Goal: Contribute content: Contribute content

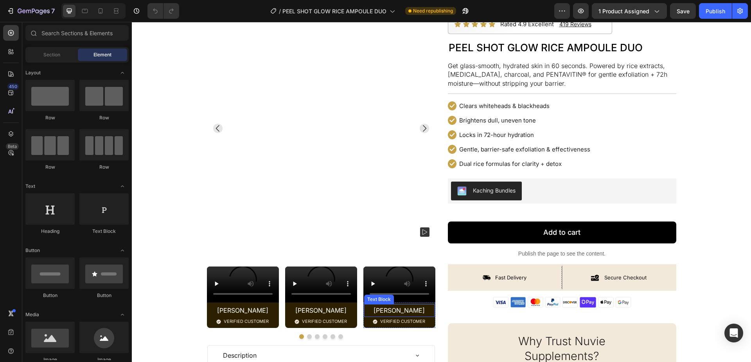
scroll to position [58, 0]
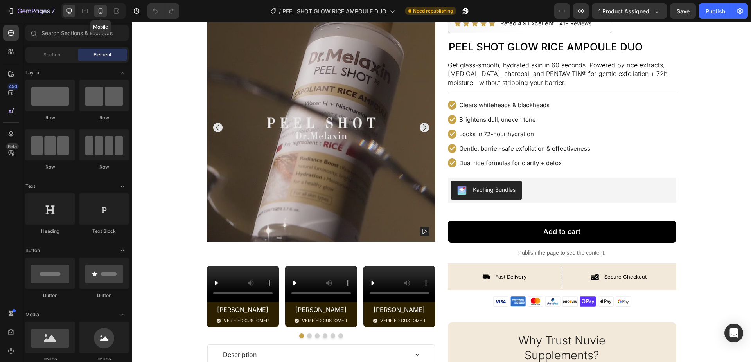
click at [100, 15] on div at bounding box center [100, 11] width 13 height 13
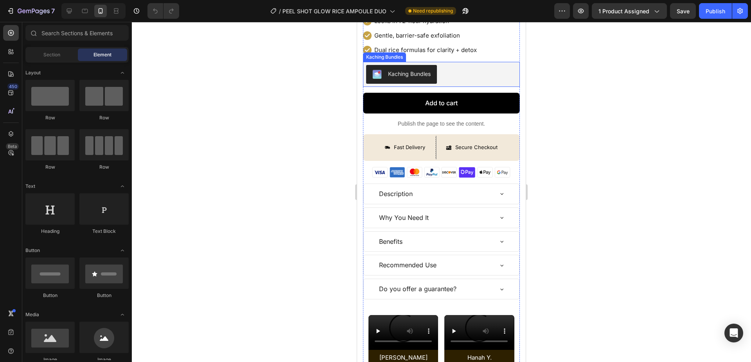
scroll to position [371, 0]
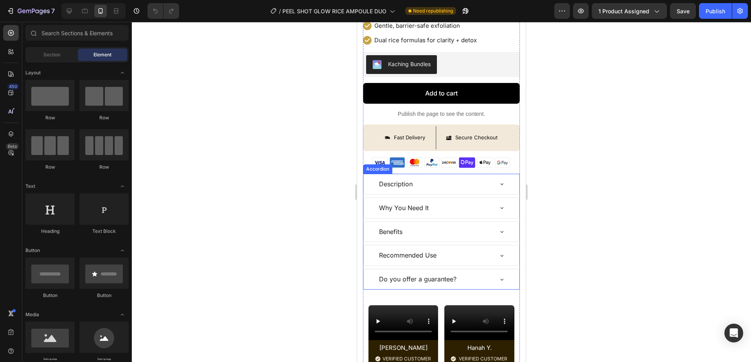
click at [477, 184] on div "Description" at bounding box center [435, 184] width 115 height 14
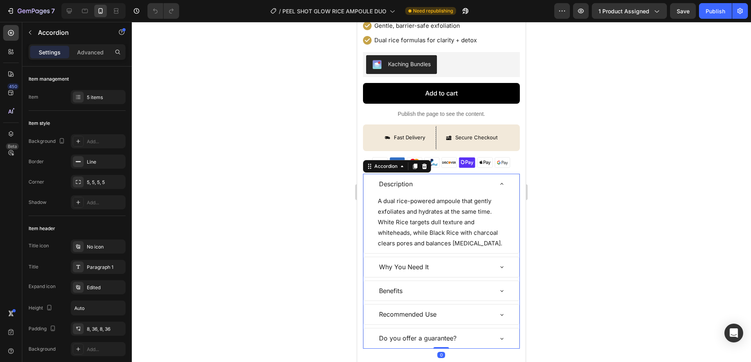
click at [488, 186] on div "Description" at bounding box center [435, 184] width 115 height 14
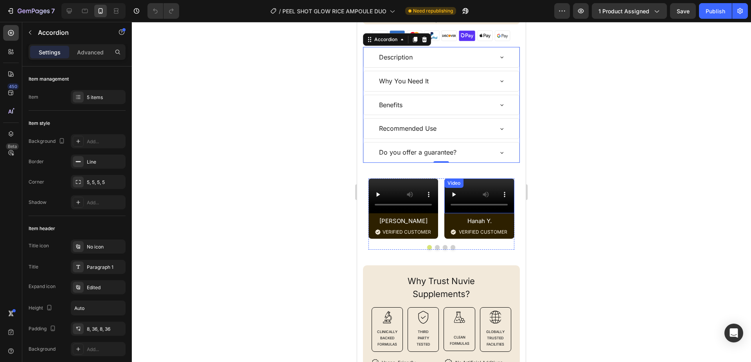
scroll to position [676, 0]
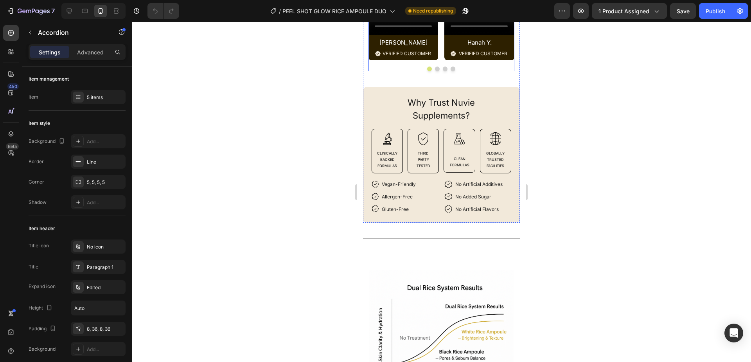
click at [468, 71] on div at bounding box center [441, 68] width 146 height 5
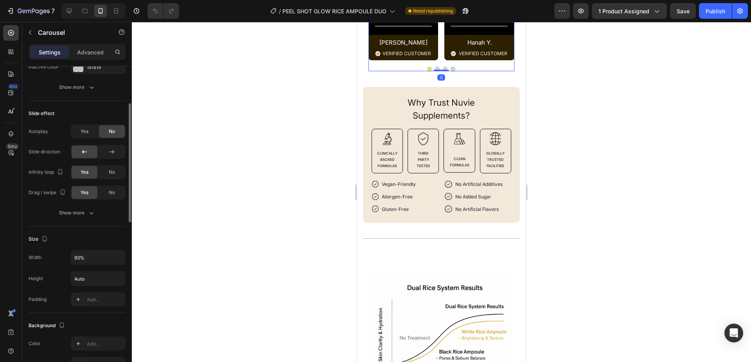
scroll to position [221, 0]
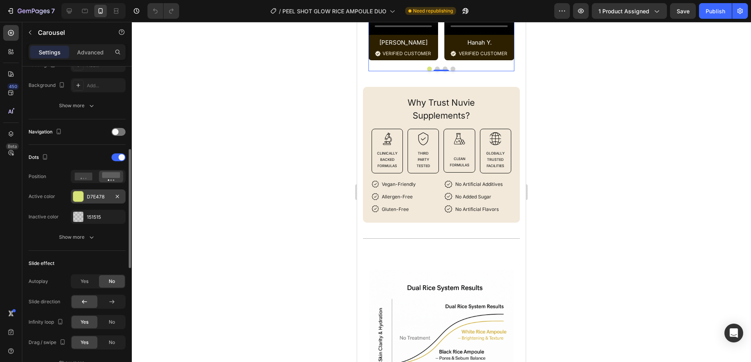
click at [71, 192] on div "D7E478" at bounding box center [98, 196] width 55 height 14
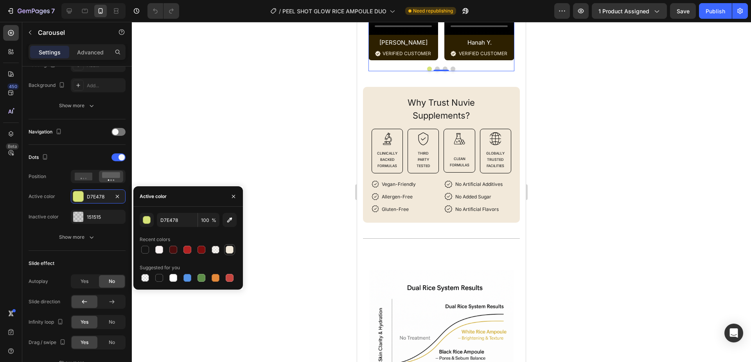
click at [230, 251] on div at bounding box center [230, 250] width 8 height 8
type input "F2E9DA"
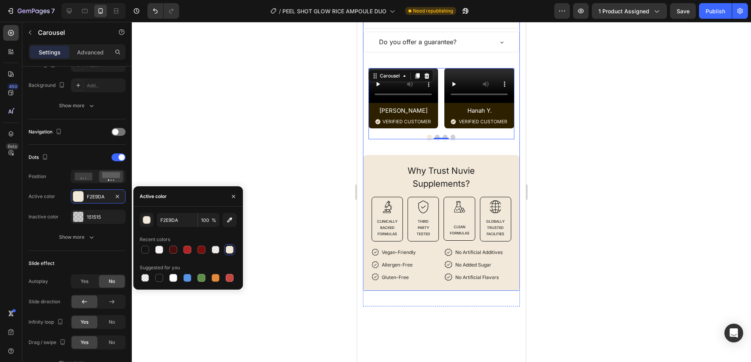
scroll to position [609, 0]
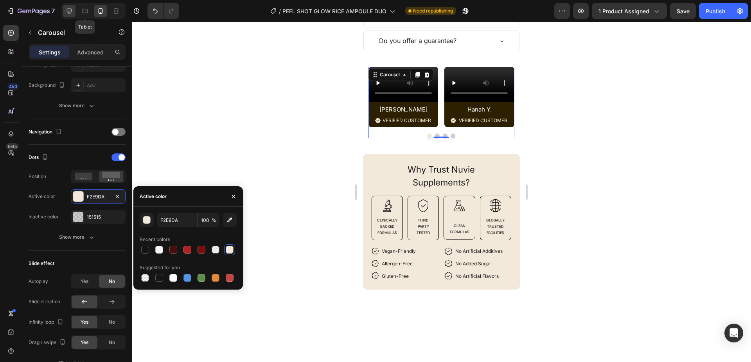
click at [75, 12] on div at bounding box center [69, 11] width 13 height 13
type input "1200"
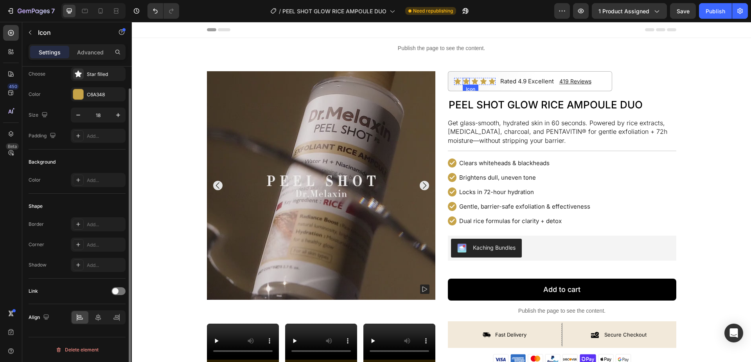
click at [467, 82] on icon at bounding box center [466, 81] width 6 height 6
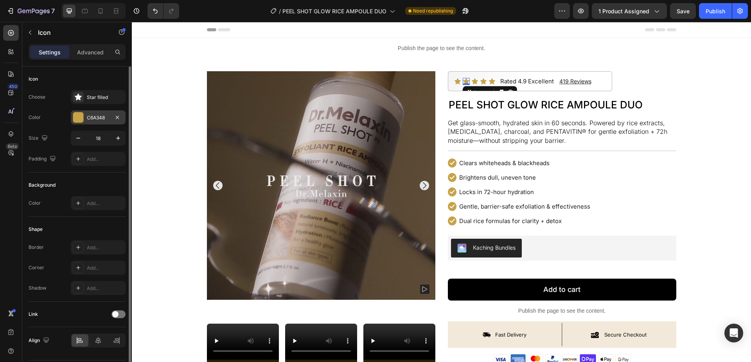
click at [96, 121] on div "C6A348" at bounding box center [98, 117] width 23 height 7
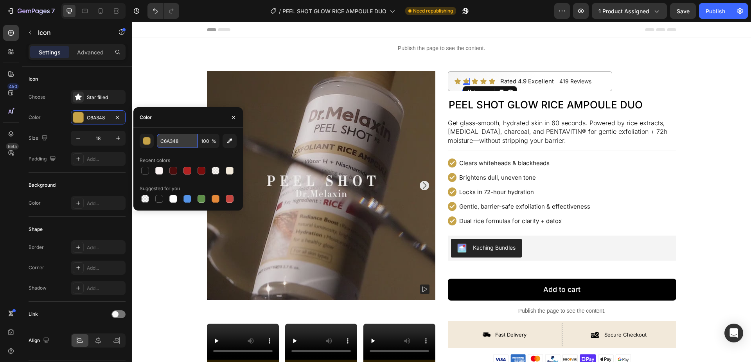
click at [177, 139] on input "C6A348" at bounding box center [177, 141] width 41 height 14
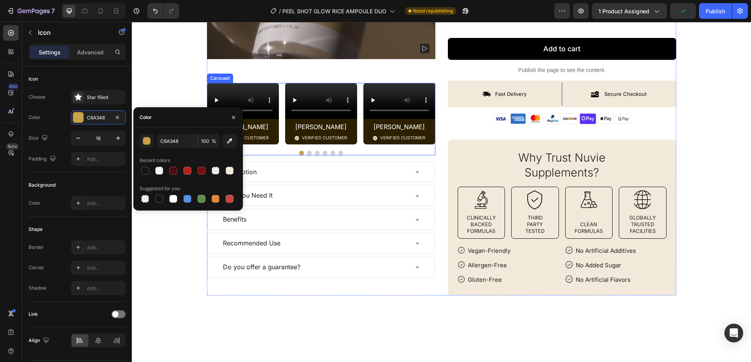
click at [280, 144] on div "Video Sophia K. Text Block Image VERIFIED CUSTOMER Text Block Row Row Video Ama…" at bounding box center [321, 113] width 228 height 61
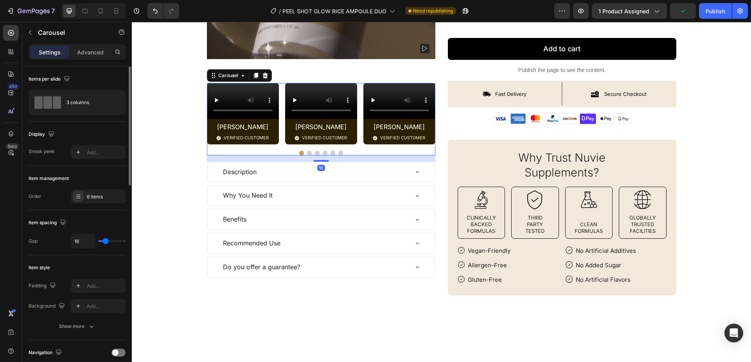
scroll to position [208, 0]
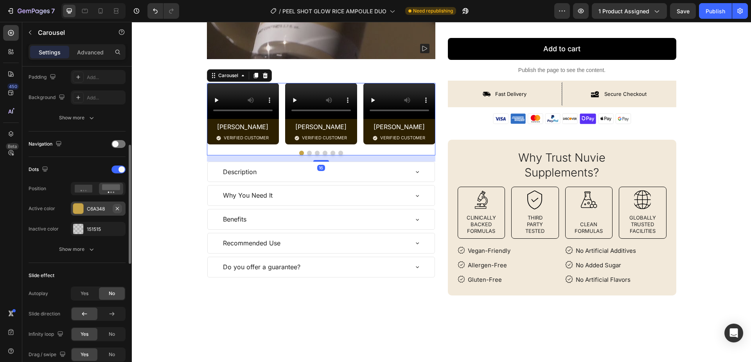
drag, startPoint x: 80, startPoint y: 206, endPoint x: 113, endPoint y: 208, distance: 33.7
click at [79, 206] on div at bounding box center [78, 208] width 10 height 10
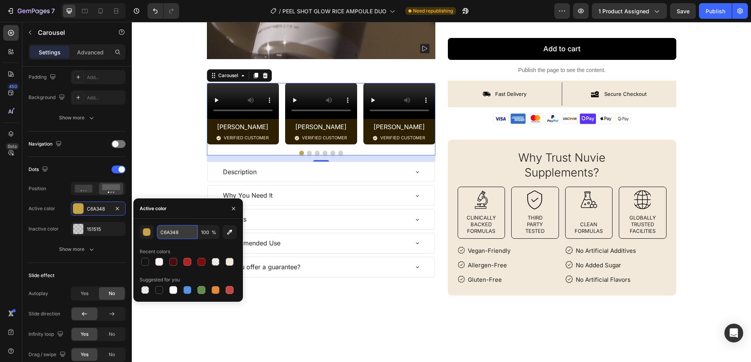
click at [184, 231] on input "C6A348" at bounding box center [177, 232] width 41 height 14
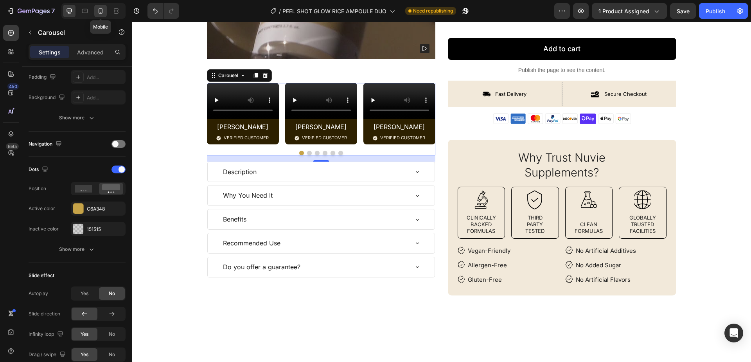
click at [100, 9] on icon at bounding box center [101, 11] width 8 height 8
type input "93%"
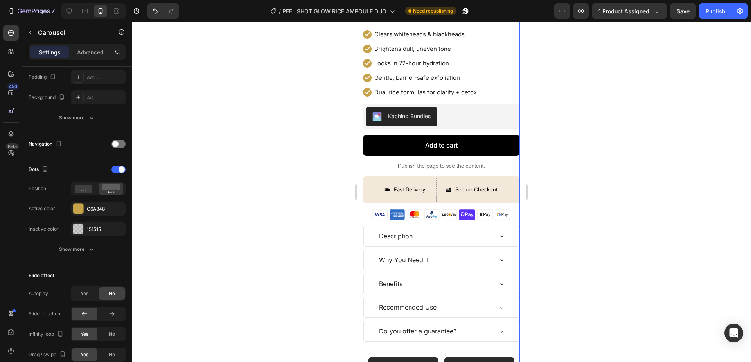
scroll to position [307, 0]
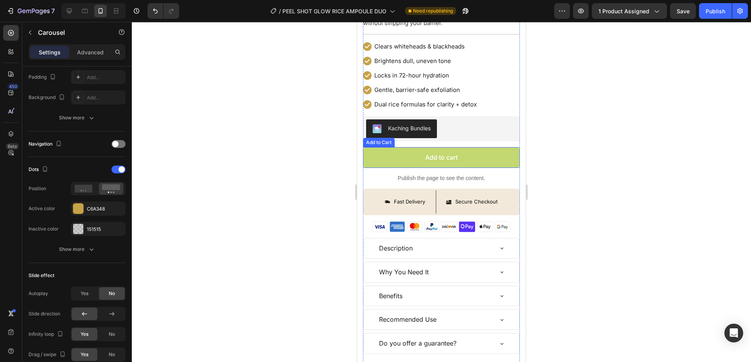
click at [403, 162] on button "Add to cart" at bounding box center [441, 157] width 157 height 21
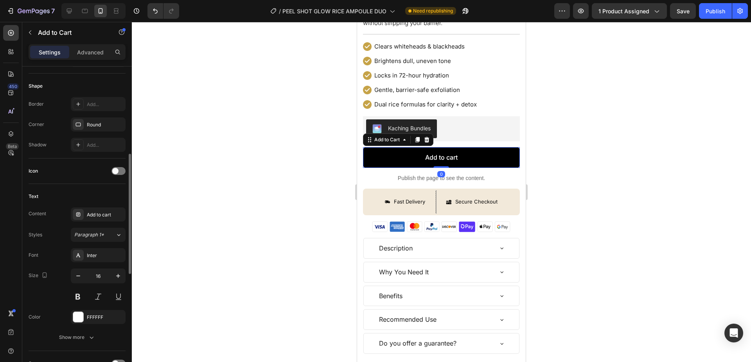
scroll to position [520, 0]
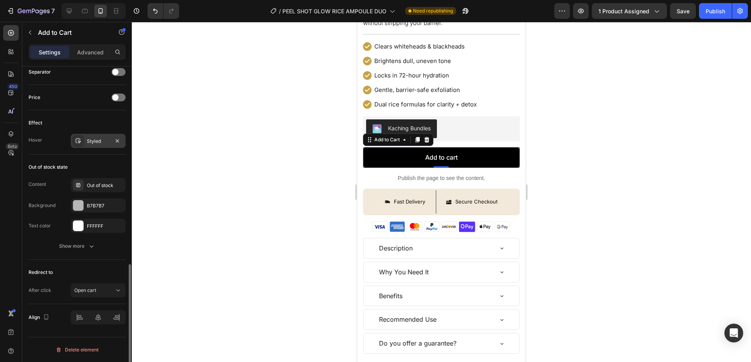
click at [82, 144] on div at bounding box center [78, 140] width 11 height 11
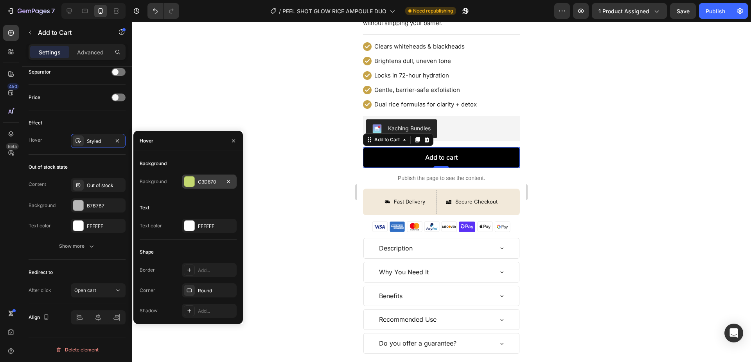
click at [188, 183] on div at bounding box center [189, 181] width 10 height 10
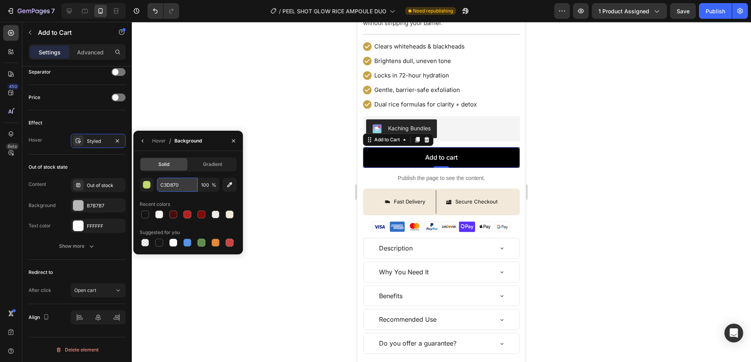
click at [185, 186] on input "C3D870" at bounding box center [177, 185] width 41 height 14
paste input "6A348"
type input "C6A348"
click at [231, 142] on icon "button" at bounding box center [233, 141] width 6 height 6
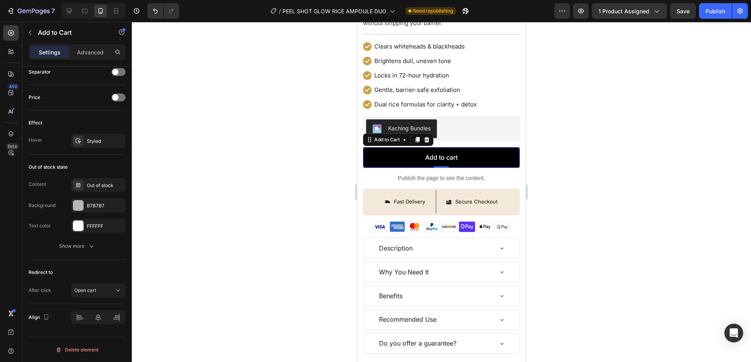
drag, startPoint x: 690, startPoint y: 172, endPoint x: 568, endPoint y: 167, distance: 122.1
click at [689, 172] on div at bounding box center [441, 192] width 619 height 340
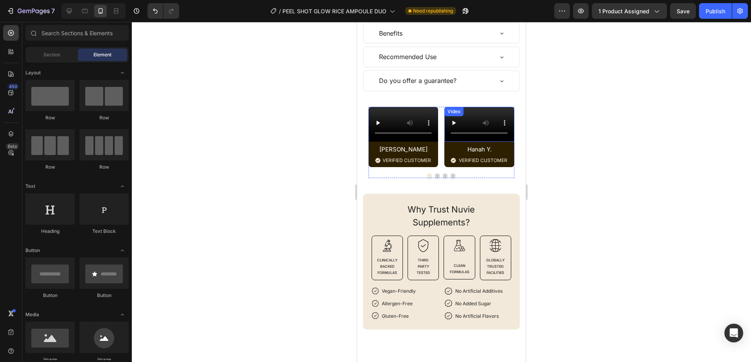
scroll to position [572, 0]
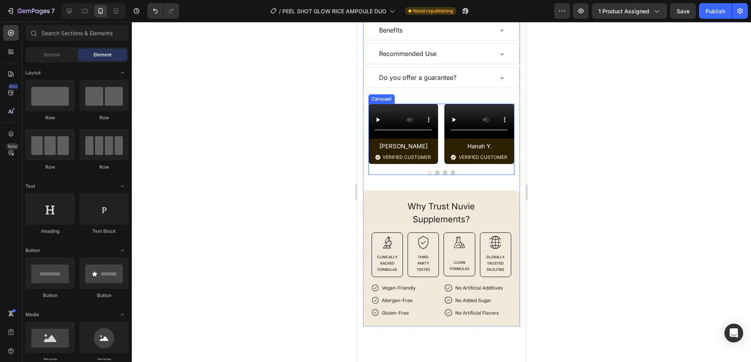
click at [443, 164] on div "Video Jasmine R. Text Block Image VERIFIED CUSTOMER Text Block Row Row Video Ha…" at bounding box center [441, 134] width 146 height 60
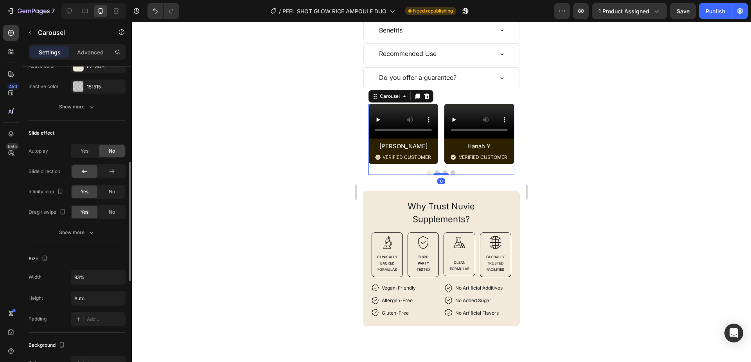
scroll to position [214, 0]
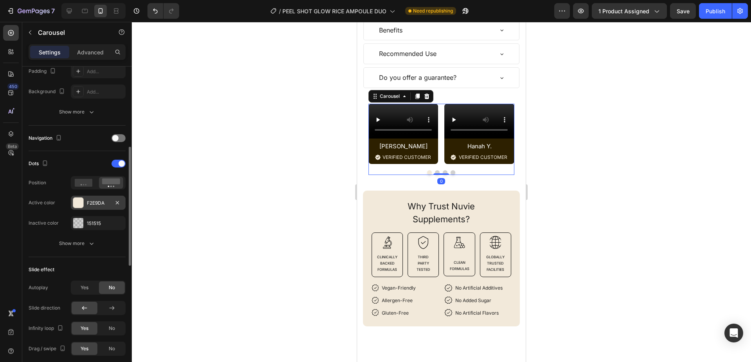
click at [77, 202] on div at bounding box center [78, 202] width 10 height 10
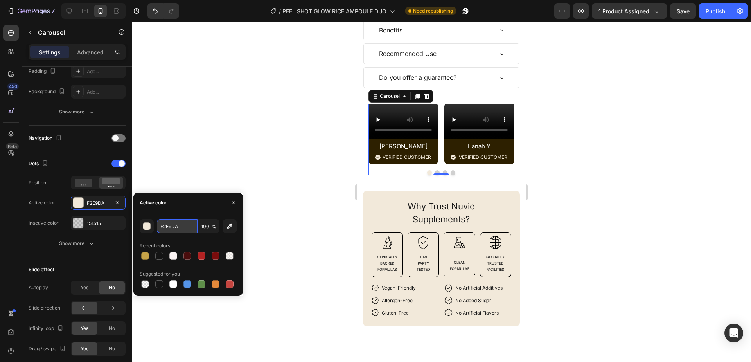
click at [179, 224] on input "F2E9DA" at bounding box center [177, 226] width 41 height 14
paste input "C6A348"
type input "C6A348"
click at [621, 203] on div at bounding box center [441, 192] width 619 height 340
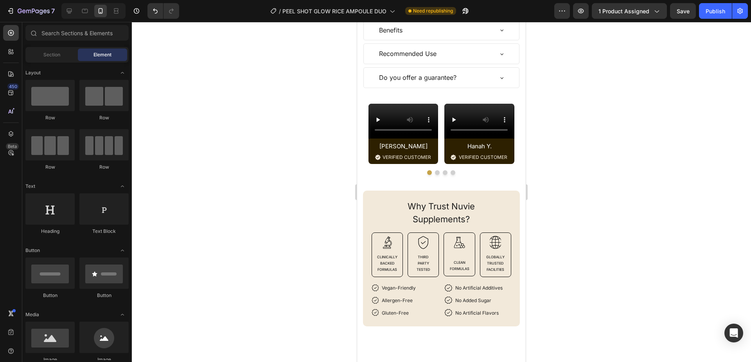
click at [621, 203] on div at bounding box center [441, 192] width 619 height 340
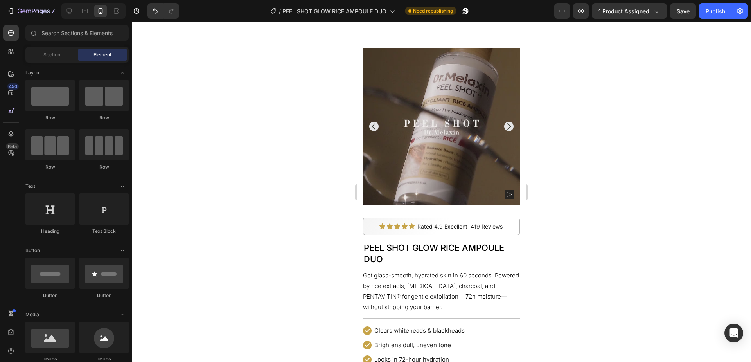
scroll to position [0, 0]
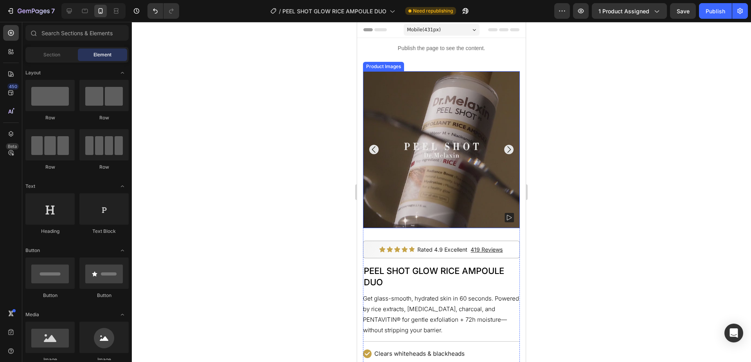
click at [508, 152] on icon "Carousel Next Arrow" at bounding box center [508, 149] width 9 height 9
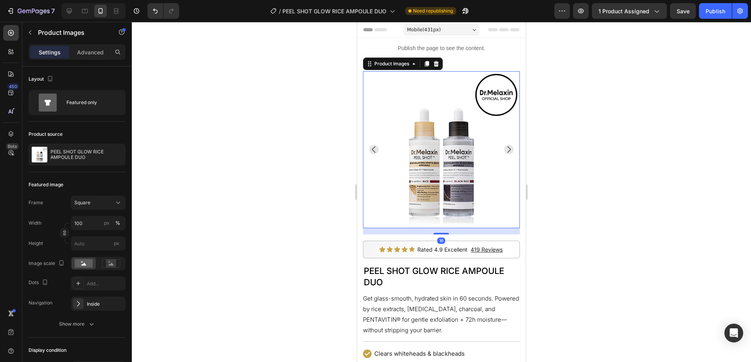
click at [507, 150] on icon "Carousel Next Arrow" at bounding box center [508, 149] width 9 height 9
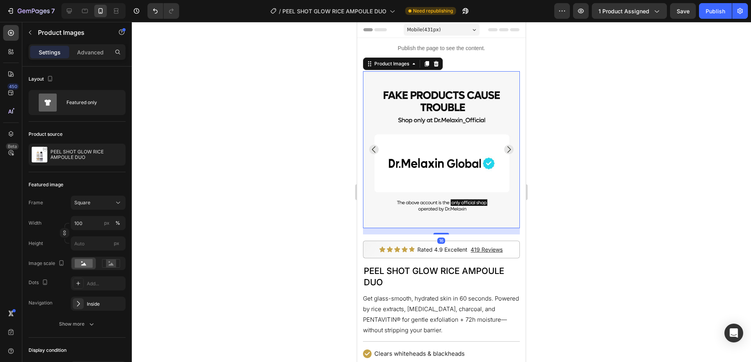
click at [507, 150] on icon "Carousel Next Arrow" at bounding box center [508, 149] width 9 height 9
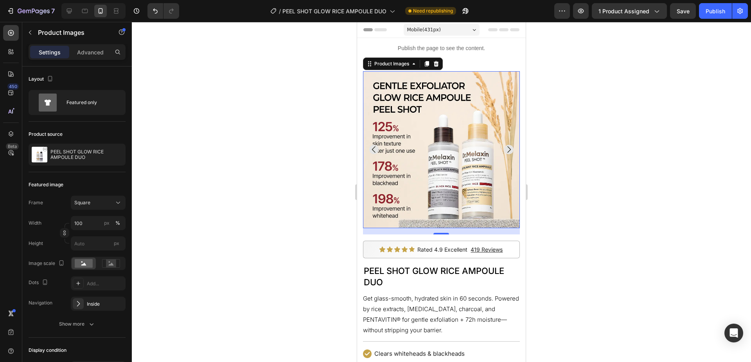
click at [507, 150] on icon "Carousel Next Arrow" at bounding box center [508, 149] width 9 height 9
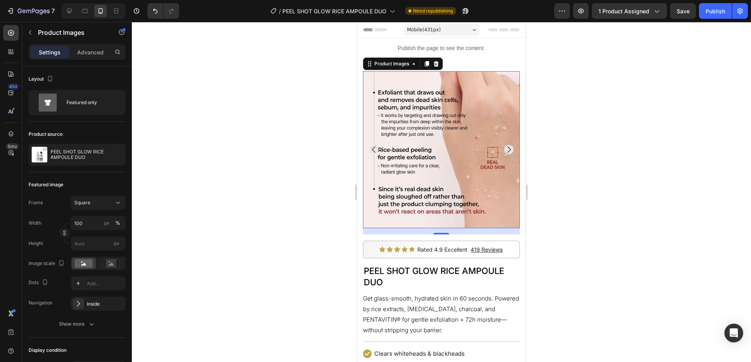
click at [507, 150] on icon "Carousel Next Arrow" at bounding box center [508, 149] width 9 height 9
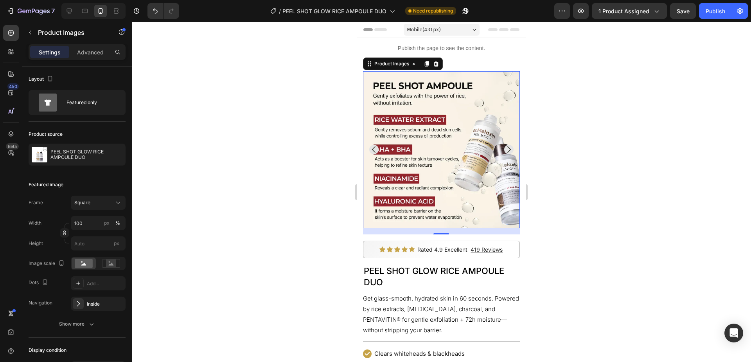
click at [507, 150] on icon "Carousel Next Arrow" at bounding box center [508, 149] width 9 height 9
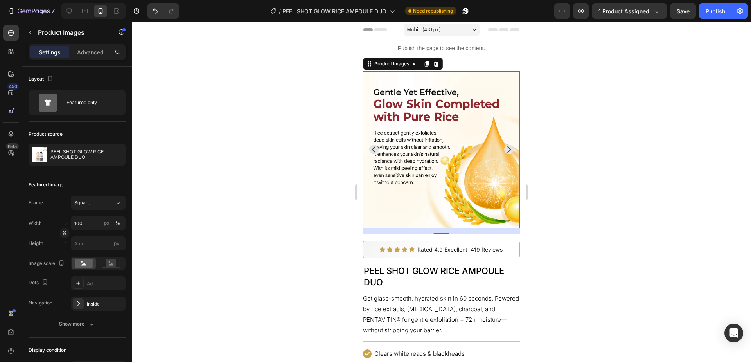
click at [507, 150] on icon "Carousel Next Arrow" at bounding box center [508, 149] width 9 height 9
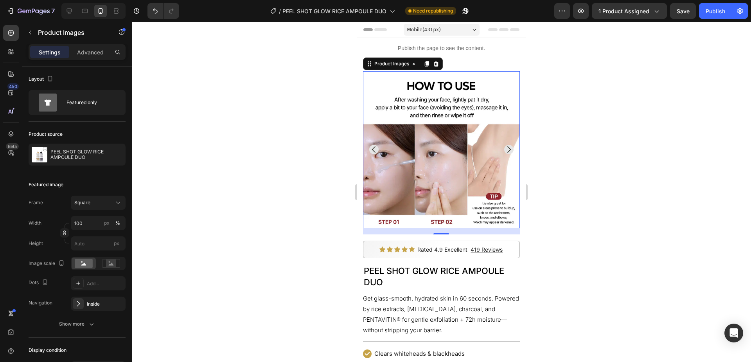
click at [507, 150] on icon "Carousel Next Arrow" at bounding box center [508, 149] width 9 height 9
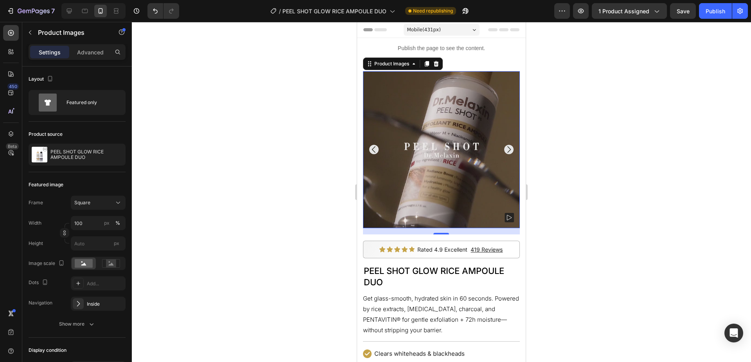
click at [507, 150] on icon "Carousel Next Arrow" at bounding box center [508, 149] width 9 height 9
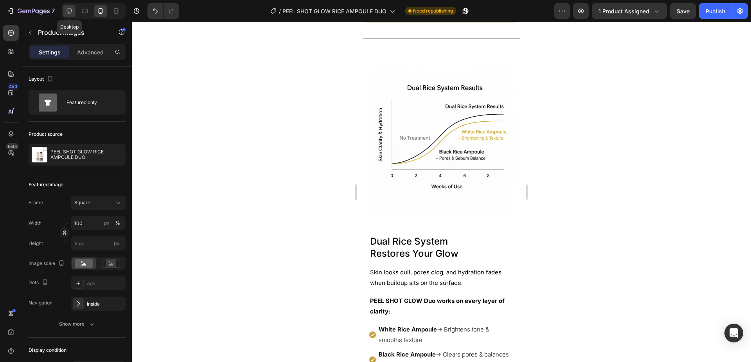
click at [69, 9] on icon at bounding box center [69, 11] width 8 height 8
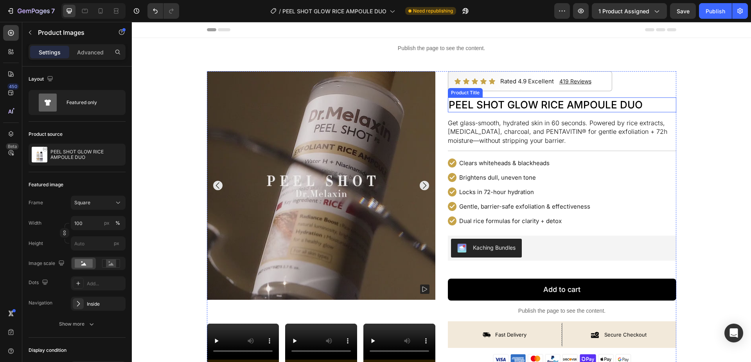
click at [495, 104] on h2 "PEEL SHOT GLOW RICE AMPOULE DUO" at bounding box center [562, 104] width 228 height 15
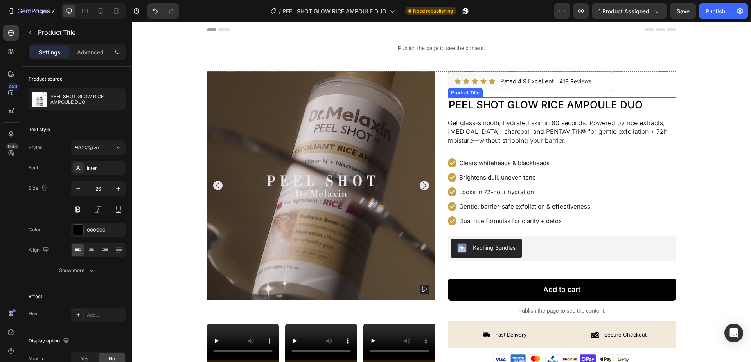
click at [495, 104] on h2 "PEEL SHOT GLOW RICE AMPOULE DUO" at bounding box center [562, 104] width 228 height 15
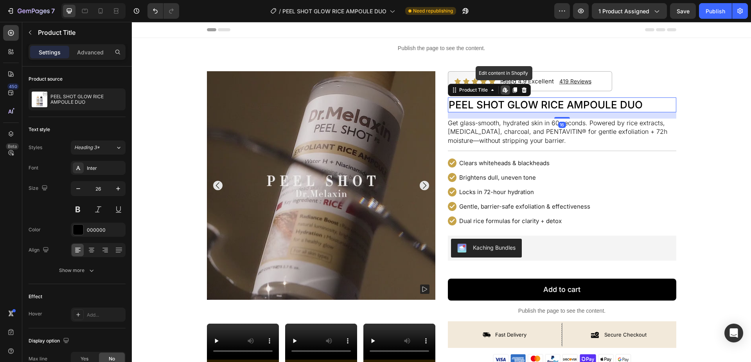
click at [495, 104] on h2 "PEEL SHOT GLOW RICE AMPOULE DUO" at bounding box center [562, 104] width 228 height 15
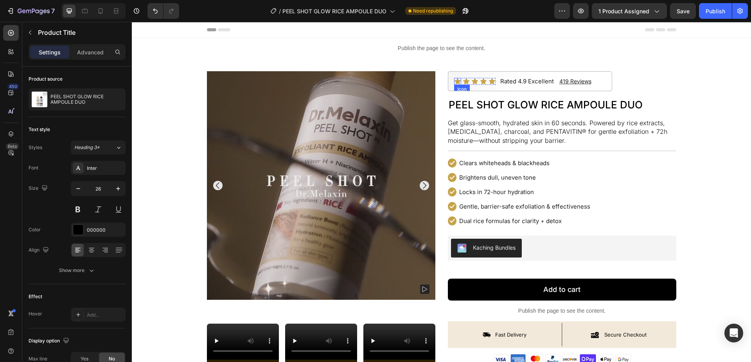
click at [458, 82] on icon at bounding box center [457, 81] width 6 height 6
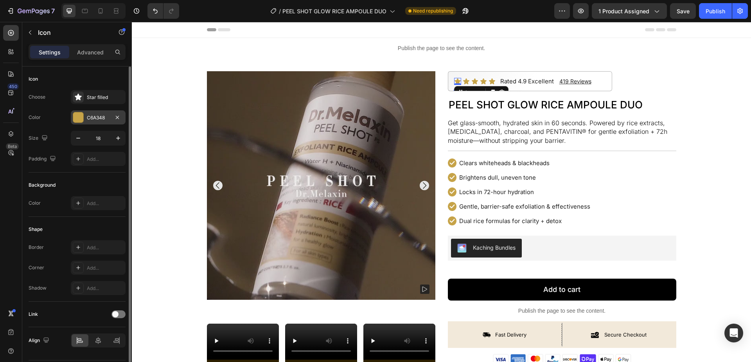
click at [77, 120] on div at bounding box center [78, 117] width 10 height 10
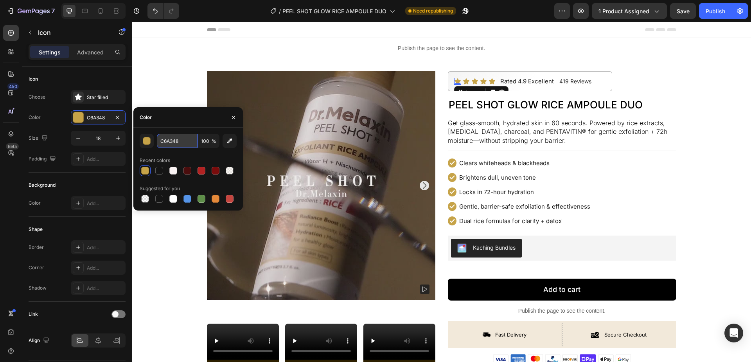
click at [184, 144] on input "C6A348" at bounding box center [177, 141] width 41 height 14
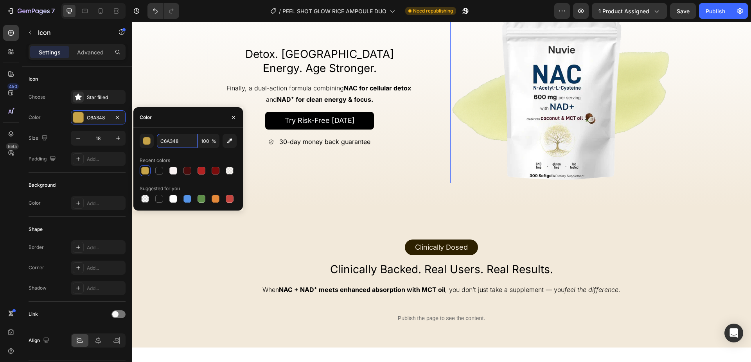
scroll to position [969, 0]
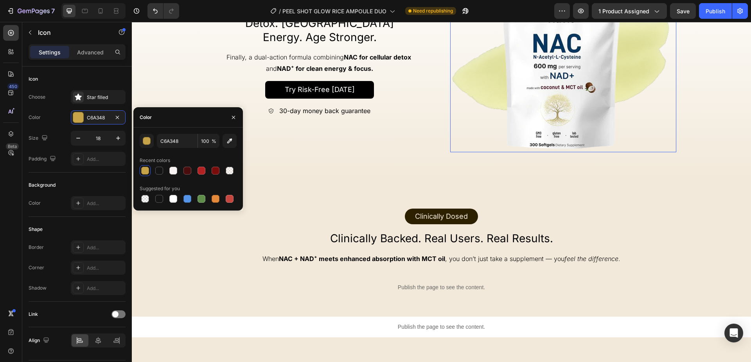
click at [588, 98] on img at bounding box center [563, 66] width 226 height 172
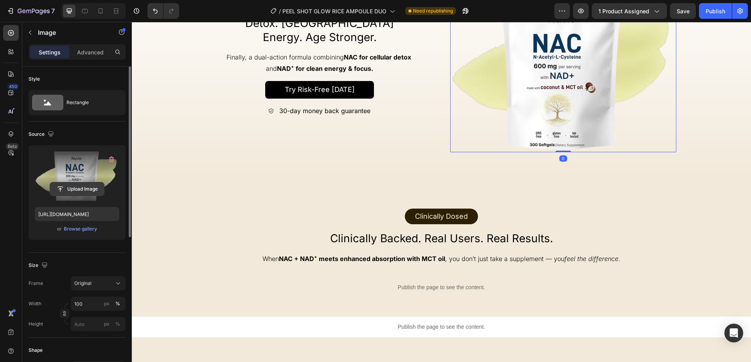
click at [90, 186] on input "file" at bounding box center [77, 188] width 54 height 13
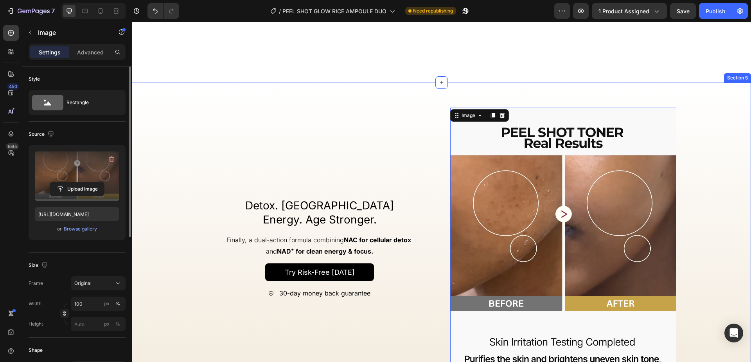
scroll to position [912, 0]
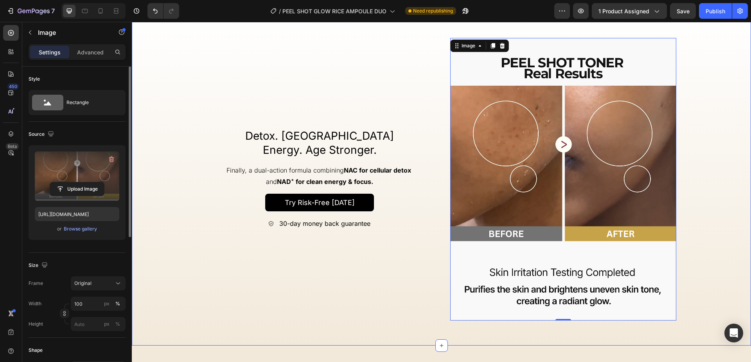
click at [178, 107] on div "Detox. Restore Energy. Age Stronger. Heading Finally, a dual-action formula com…" at bounding box center [441, 179] width 619 height 282
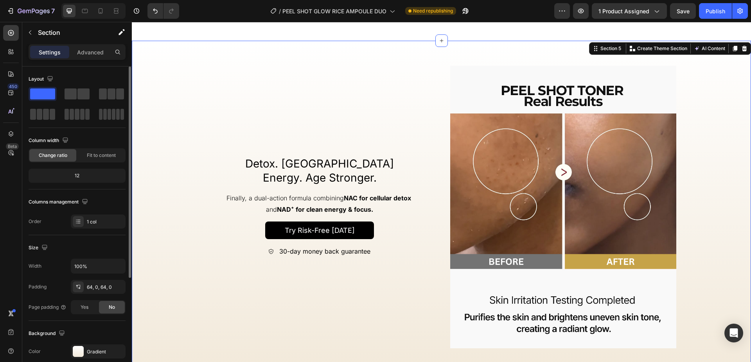
scroll to position [884, 0]
click at [101, 14] on icon at bounding box center [101, 11] width 8 height 8
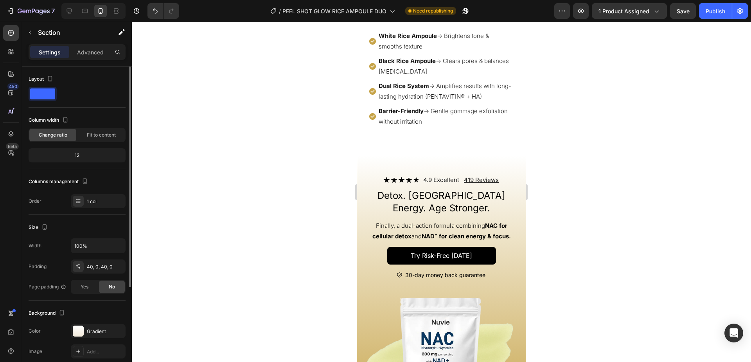
scroll to position [1373, 0]
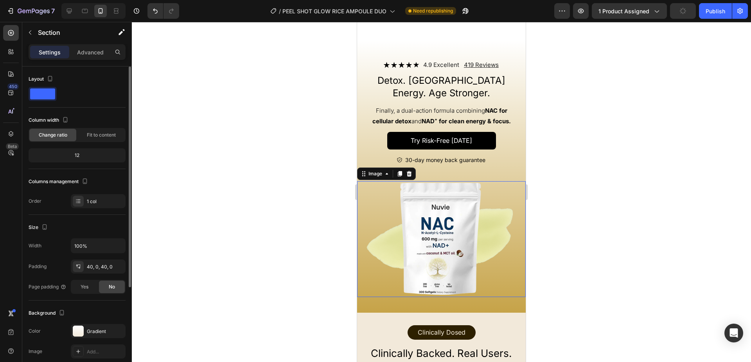
click at [443, 230] on img at bounding box center [441, 239] width 152 height 116
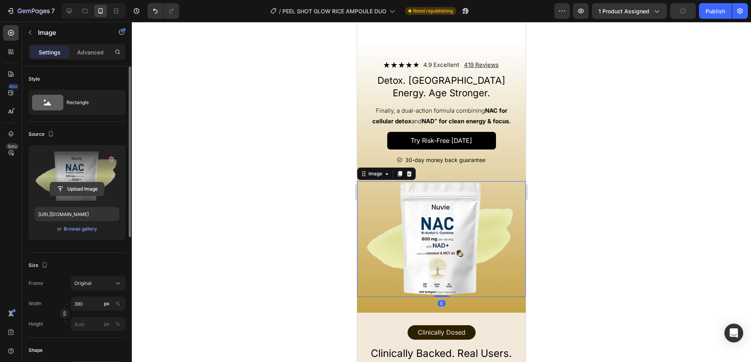
click at [90, 194] on input "file" at bounding box center [77, 188] width 54 height 13
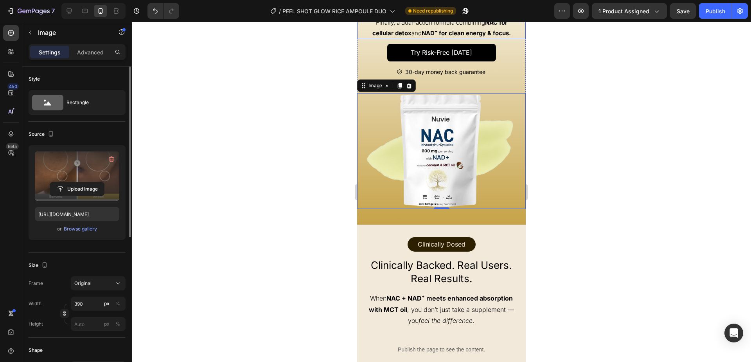
scroll to position [1487, 0]
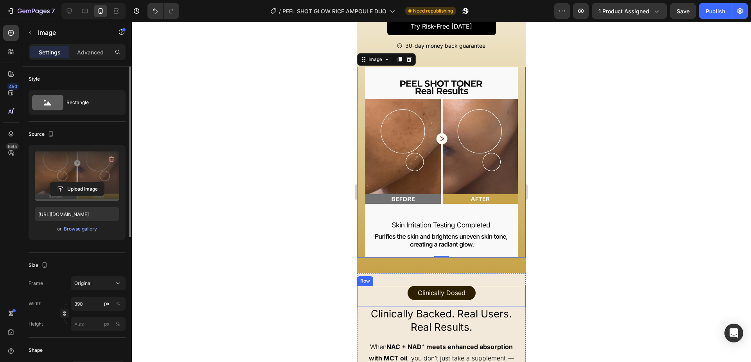
click at [362, 280] on div "Row" at bounding box center [365, 280] width 13 height 7
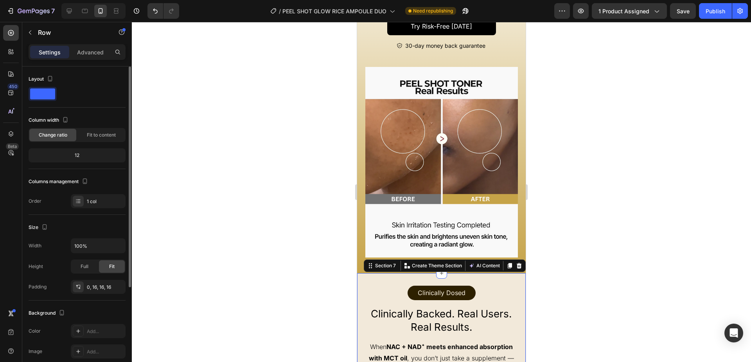
click at [422, 276] on div "Clinically Dosed Text Block Row Row Clinically Backed. Real Users. Real Results…" at bounding box center [441, 350] width 169 height 154
click at [80, 325] on div at bounding box center [78, 330] width 11 height 11
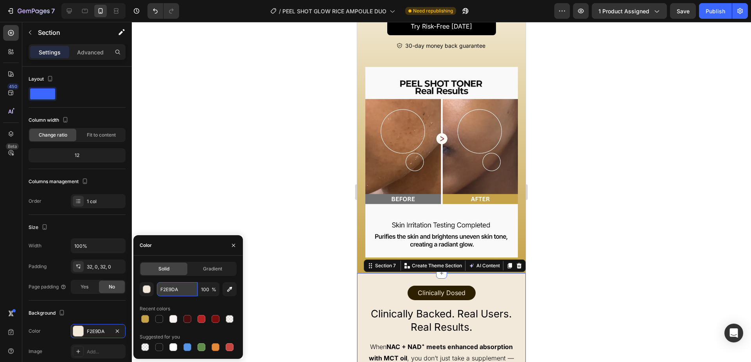
click at [185, 289] on input "F2E9DA" at bounding box center [177, 289] width 41 height 14
click at [360, 269] on div "Icon Icon Icon Icon Icon Icon List 4.9 Excellent Text Block 419 Reviews Text Bl…" at bounding box center [441, 99] width 169 height 347
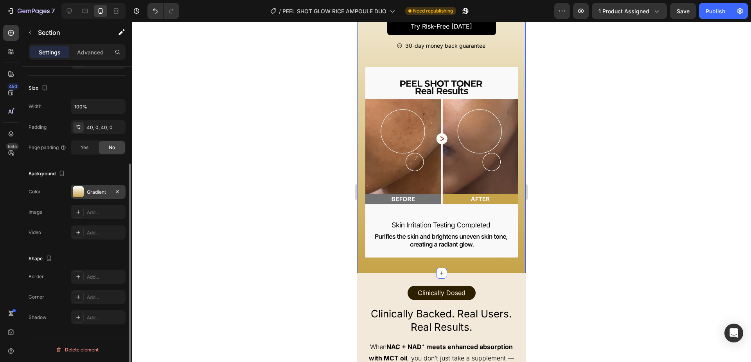
click at [79, 188] on div at bounding box center [78, 191] width 11 height 11
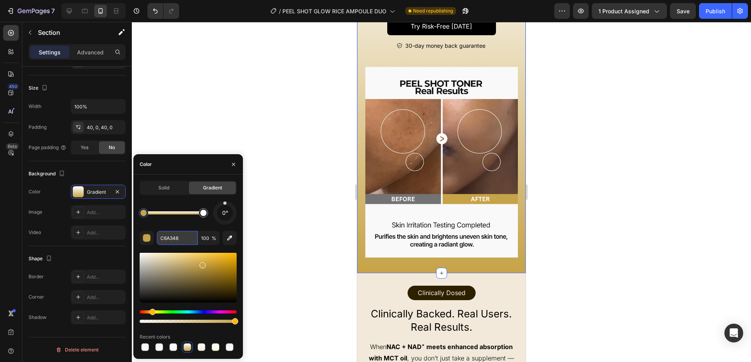
click at [180, 235] on input "C6A348" at bounding box center [177, 238] width 41 height 14
paste input "F2E9DA"
type input "F2E9DA"
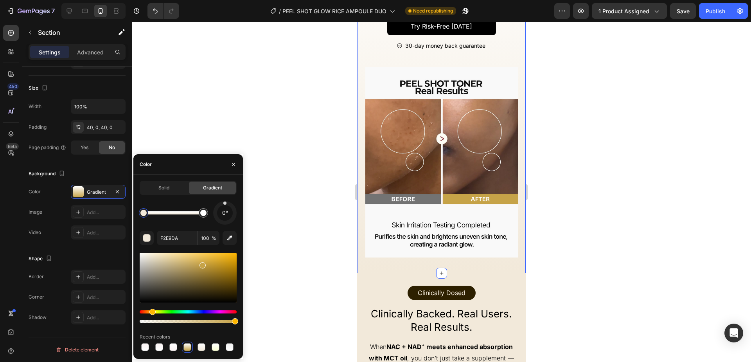
click at [604, 223] on div at bounding box center [441, 192] width 619 height 340
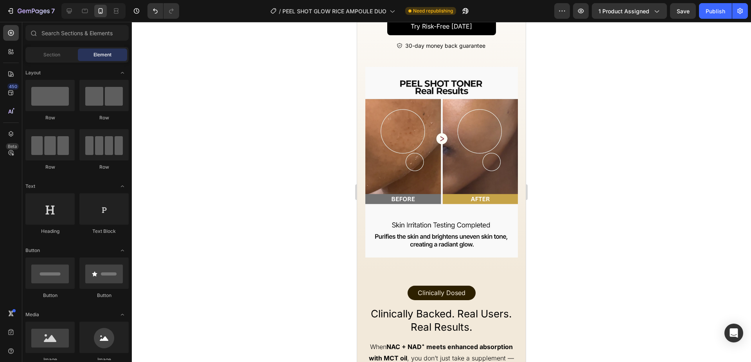
click at [604, 223] on div at bounding box center [441, 192] width 619 height 340
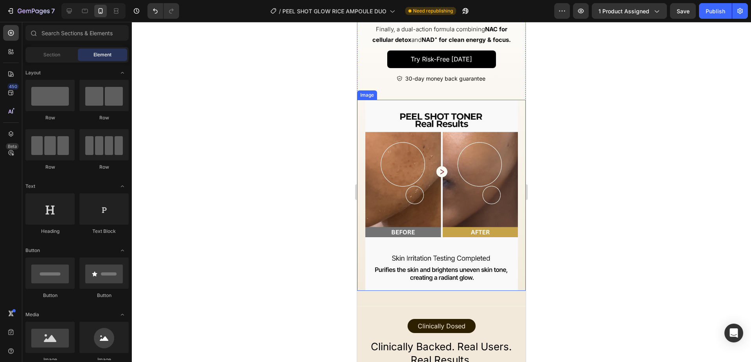
scroll to position [1309, 0]
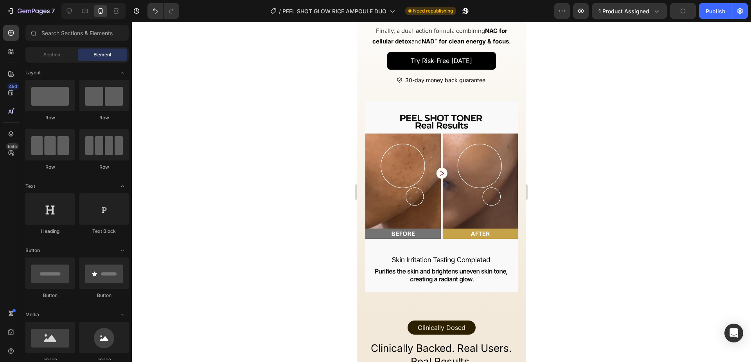
click at [579, 232] on div at bounding box center [441, 192] width 619 height 340
drag, startPoint x: 114, startPoint y: 12, endPoint x: 280, endPoint y: 1, distance: 166.2
click at [114, 12] on icon at bounding box center [116, 11] width 8 height 8
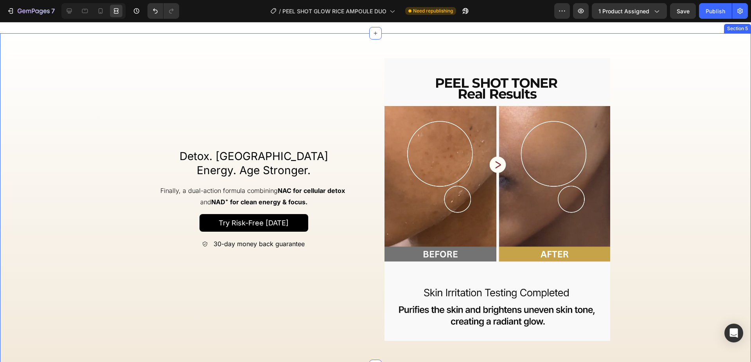
scroll to position [1123, 0]
click at [467, 12] on icon "button" at bounding box center [465, 11] width 8 height 8
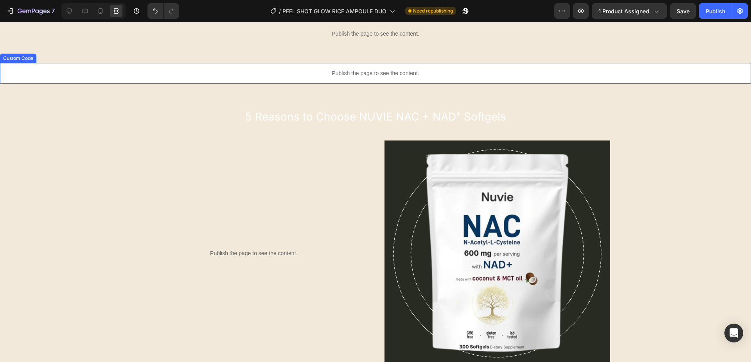
scroll to position [1331, 0]
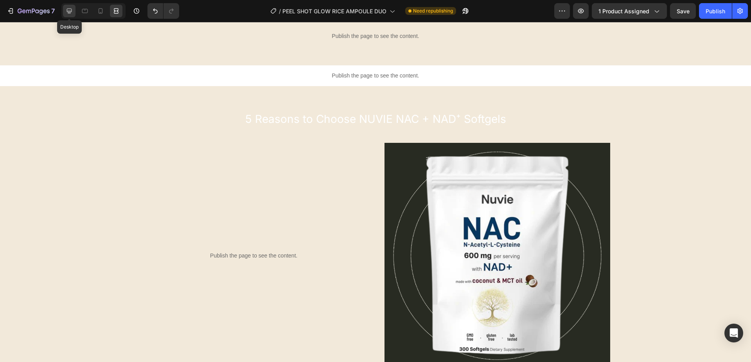
click at [66, 11] on icon at bounding box center [69, 11] width 8 height 8
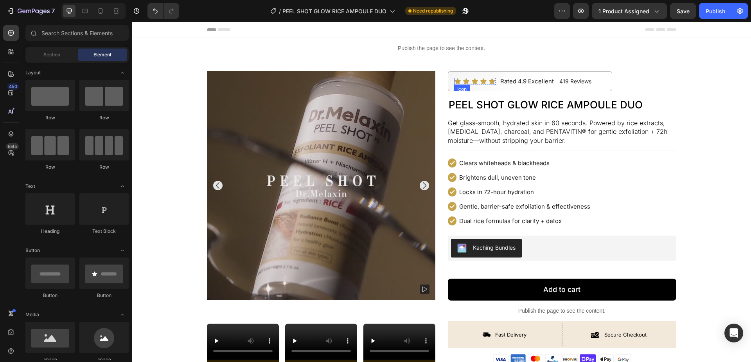
click at [457, 82] on icon at bounding box center [457, 81] width 6 height 6
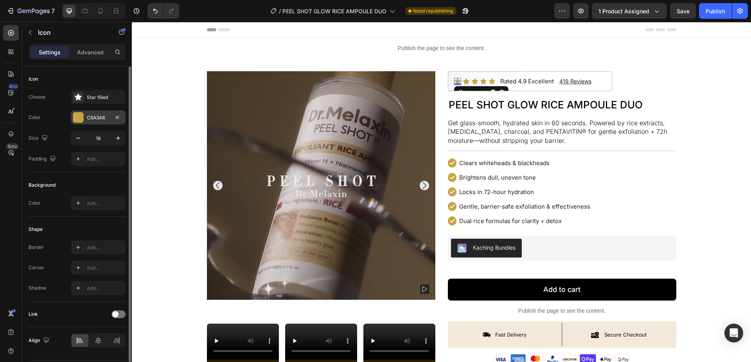
click at [93, 118] on div "C6A348" at bounding box center [98, 117] width 23 height 7
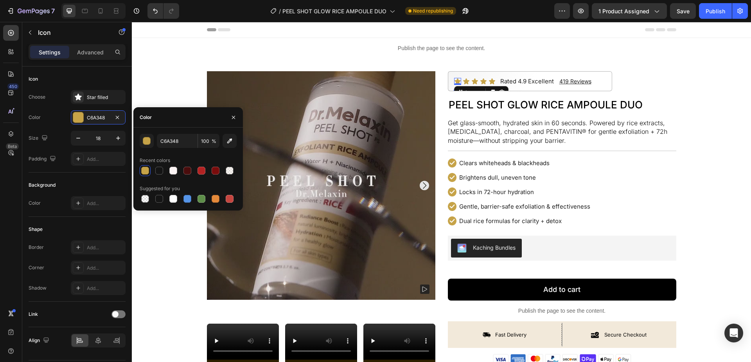
click at [173, 133] on div "C6A348 100 % Recent colors Suggested for you" at bounding box center [187, 168] width 109 height 83
click at [176, 136] on input "C6A348" at bounding box center [177, 141] width 41 height 14
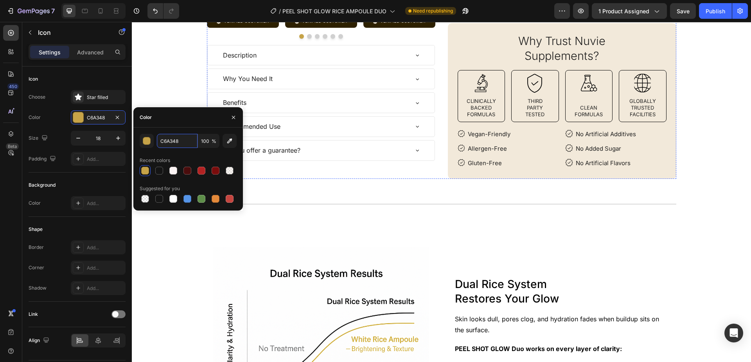
scroll to position [306, 0]
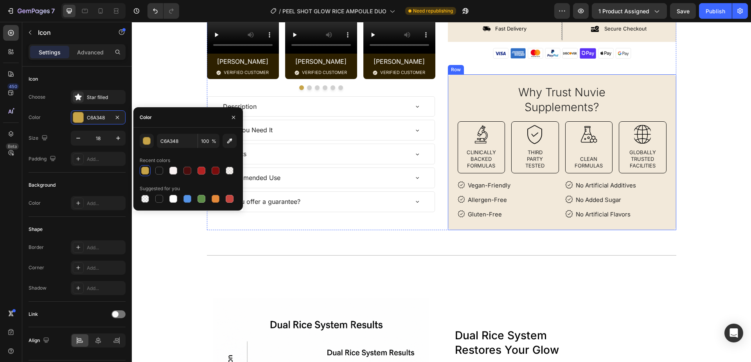
click at [452, 78] on div "Why Trust Nuvie Supplements? Text Block Image Clinically Backed Formulas Text B…" at bounding box center [562, 151] width 228 height 155
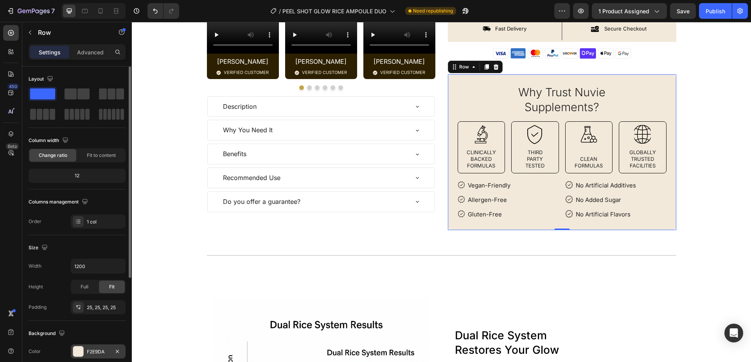
click at [79, 354] on div at bounding box center [78, 351] width 10 height 10
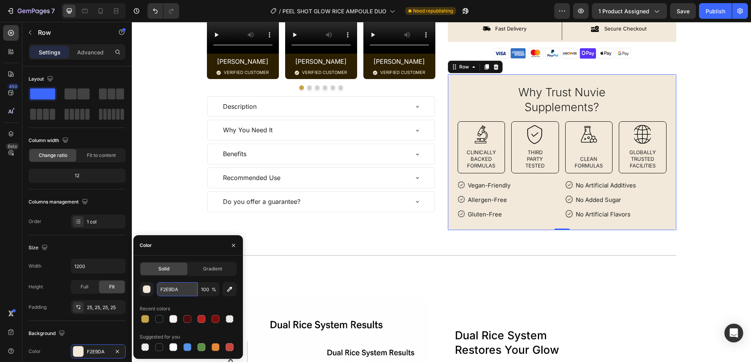
click at [177, 285] on input "F2E9DA" at bounding box center [177, 289] width 41 height 14
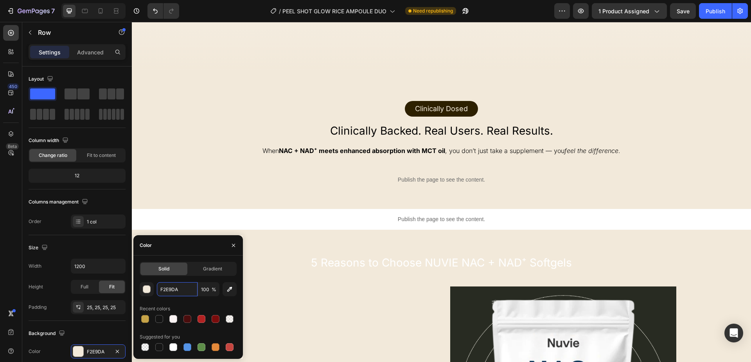
scroll to position [1249, 0]
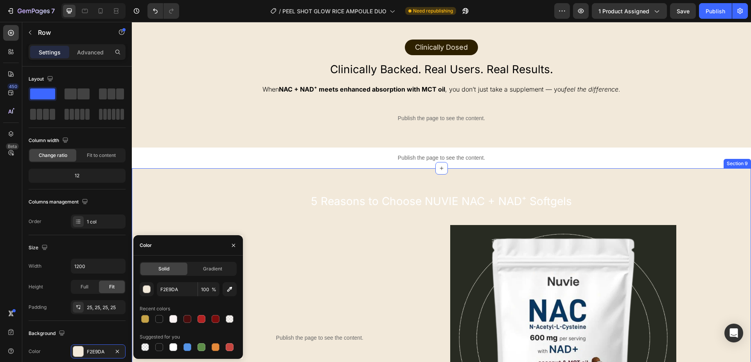
click at [562, 176] on div "5 Reasons to Choose NUVIE NAC + NAD⁺ Softgels Heading Publish the page to see t…" at bounding box center [441, 321] width 619 height 307
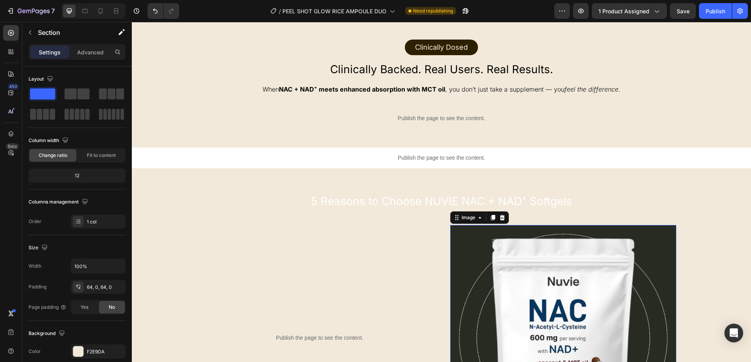
click at [480, 285] on img at bounding box center [563, 338] width 226 height 226
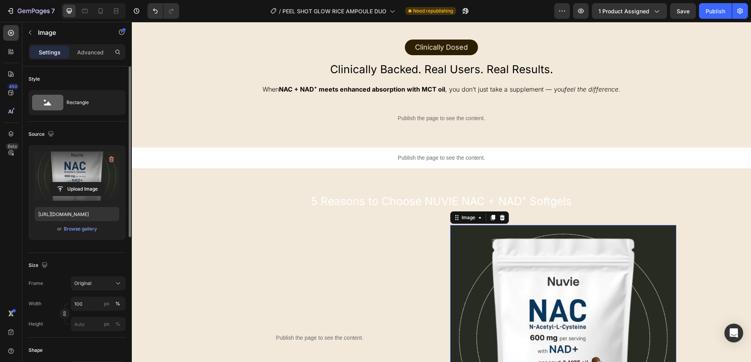
click at [73, 199] on label at bounding box center [77, 175] width 84 height 49
click at [73, 196] on input "file" at bounding box center [77, 188] width 54 height 13
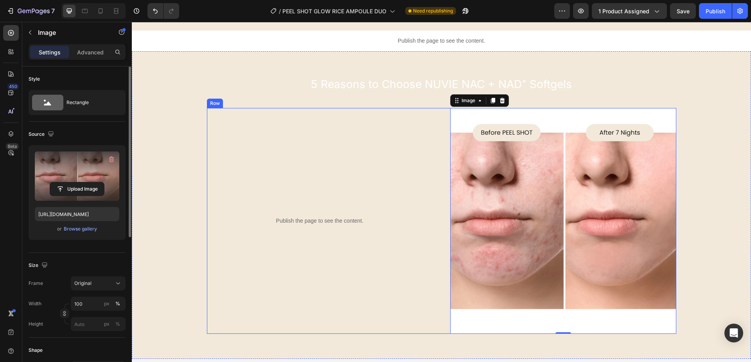
scroll to position [1383, 0]
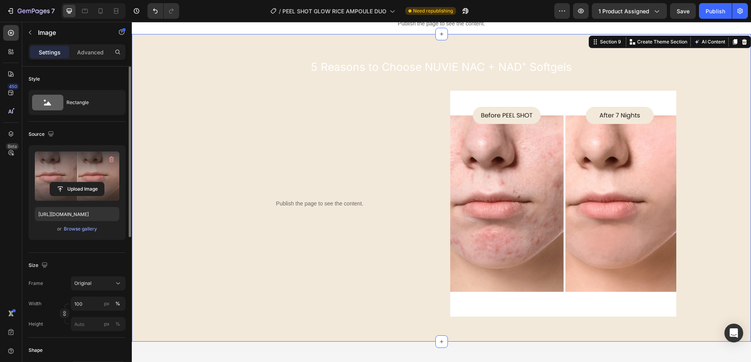
click at [688, 172] on div "5 Reasons to Choose NUVIE NAC + NAD⁺ Softgels Heading Publish the page to see t…" at bounding box center [441, 187] width 619 height 257
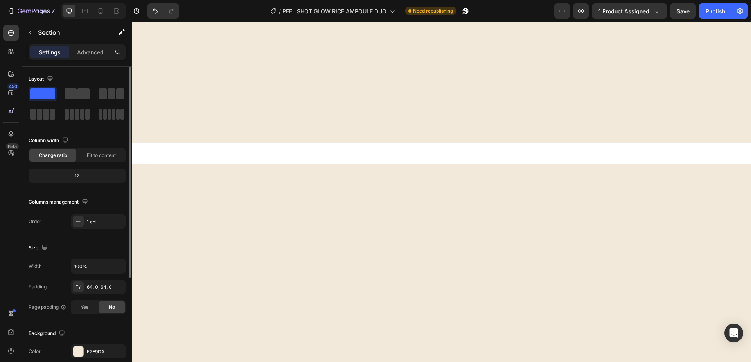
scroll to position [11, 0]
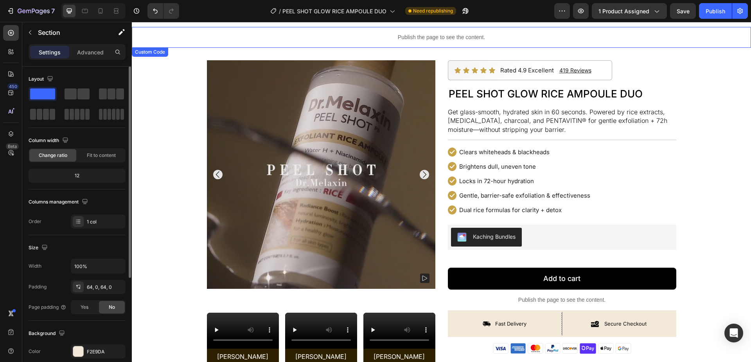
click at [290, 43] on div "Publish the page to see the content." at bounding box center [441, 37] width 619 height 21
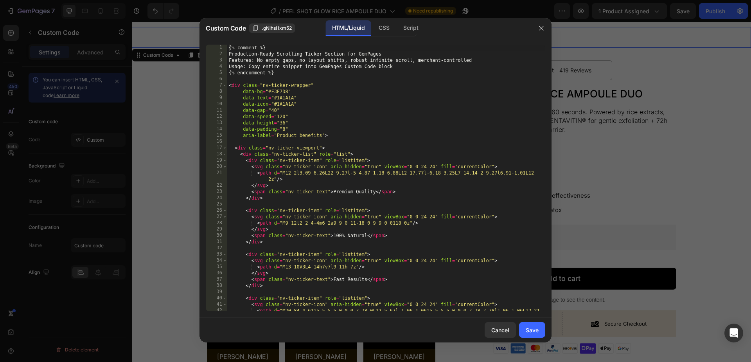
click at [290, 43] on div "1 2 3 4 5 6 7 8 9 10 11 12 13 14 15 16 17 18 19 20 21 22 23 24 25 26 27 28 29 3…" at bounding box center [375, 177] width 352 height 279
click at [346, 122] on div "{% comment %} Production-Ready Scrolling Ticker Section for GemPages Features: …" at bounding box center [386, 187] width 318 height 285
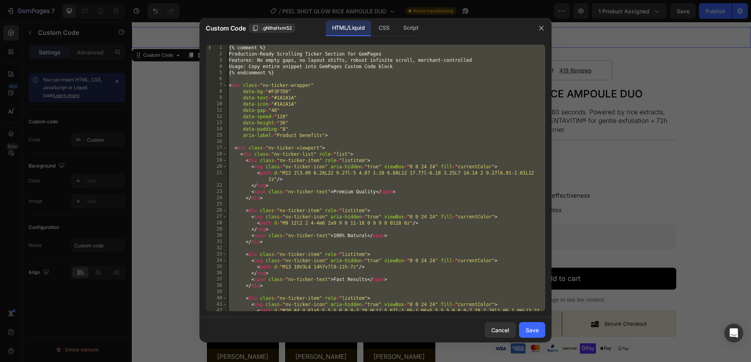
type textarea "</script>"
paste textarea
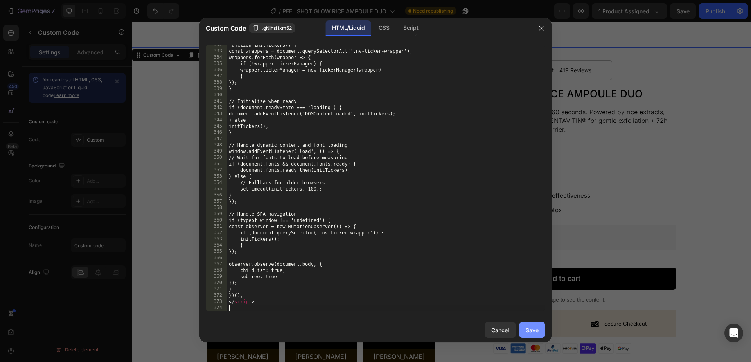
click at [536, 330] on div "Save" at bounding box center [532, 330] width 13 height 8
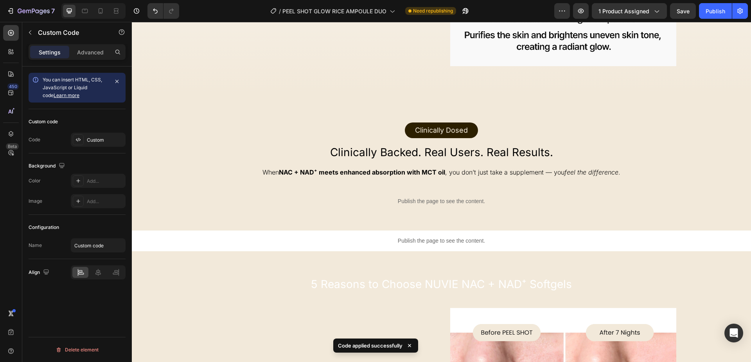
scroll to position [1178, 0]
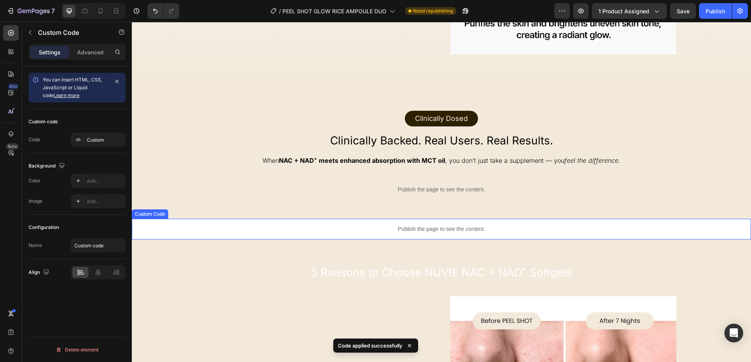
click at [524, 230] on p "Publish the page to see the content." at bounding box center [441, 229] width 619 height 8
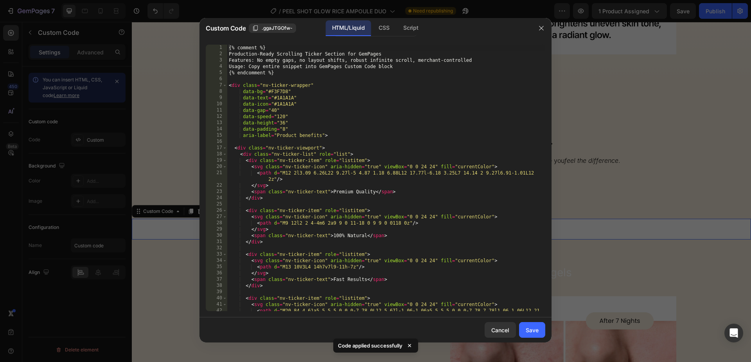
click at [524, 230] on div "{% comment %} Production-Ready Scrolling Ticker Section for GemPages Features: …" at bounding box center [386, 187] width 318 height 285
click at [510, 217] on div "{% comment %} Production-Ready Scrolling Ticker Section for GemPages Features: …" at bounding box center [386, 187] width 318 height 285
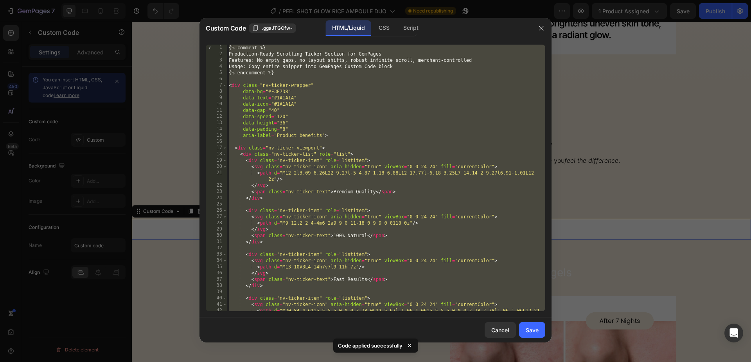
type textarea "</script>"
paste textarea
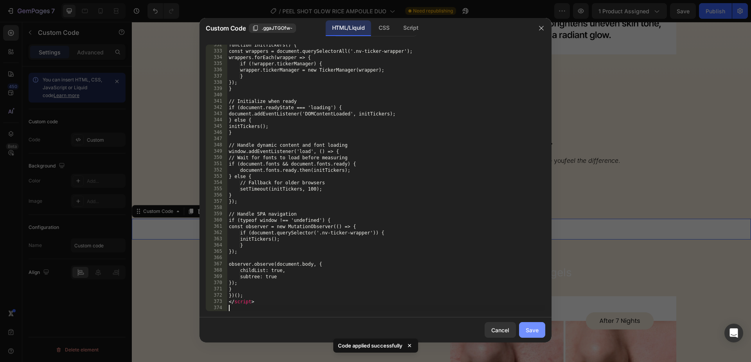
click at [535, 327] on div "Save" at bounding box center [532, 330] width 13 height 8
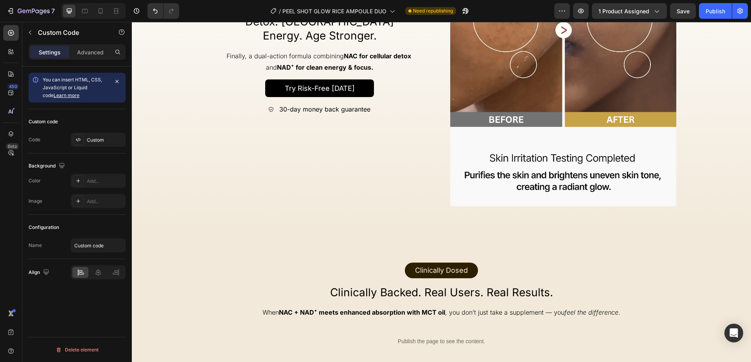
scroll to position [1105, 0]
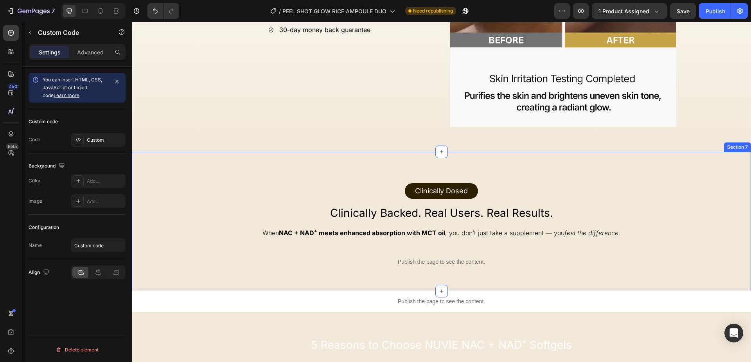
click at [212, 166] on div "Clinically Dosed Text Block Row Row Clinically Backed. Real Users. Real Results…" at bounding box center [441, 222] width 619 height 140
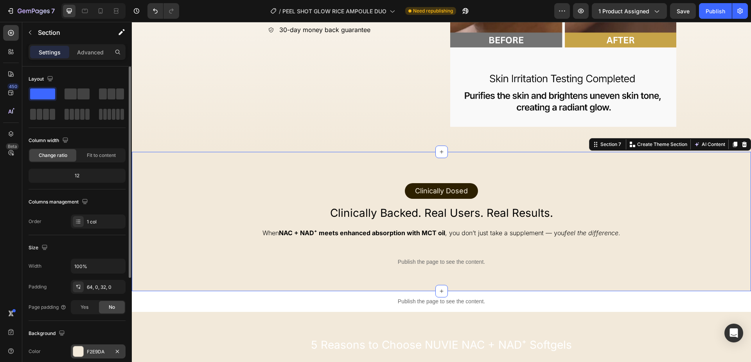
click at [76, 346] on div at bounding box center [78, 351] width 10 height 10
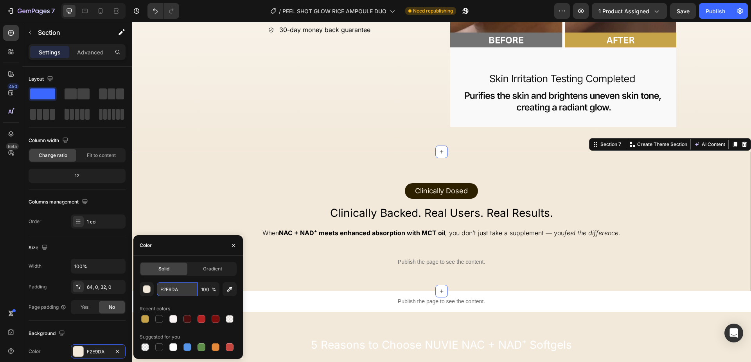
click at [160, 290] on input "F2E9DA" at bounding box center [177, 289] width 41 height 14
click at [402, 262] on p "Publish the page to see the content." at bounding box center [441, 262] width 457 height 8
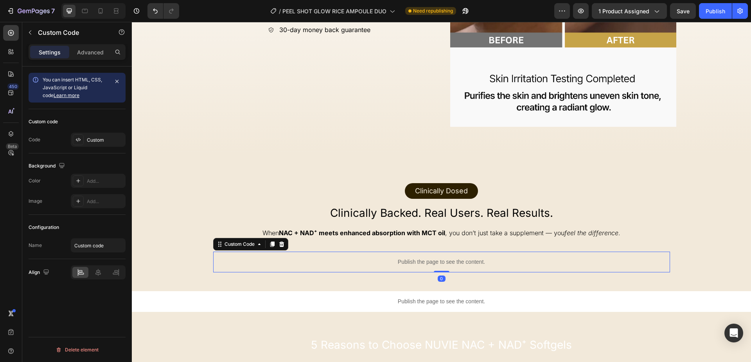
click at [402, 262] on p "Publish the page to see the content." at bounding box center [441, 262] width 457 height 8
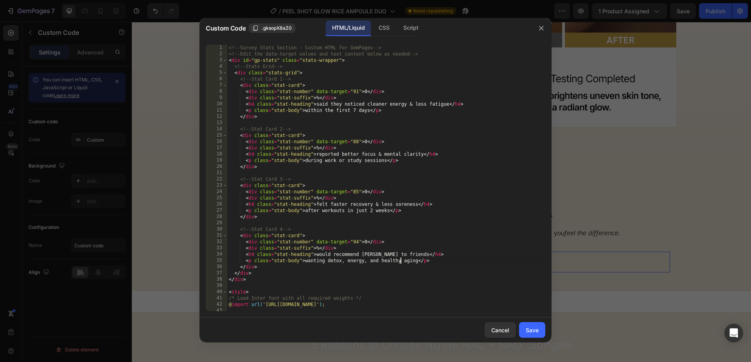
click at [392, 233] on div "<!-- Survey Stats Section - Custom HTML for GemPages --> <!-- Edit the data-tar…" at bounding box center [386, 184] width 318 height 279
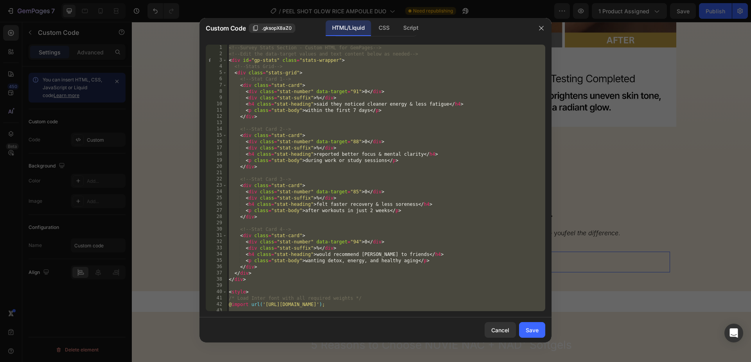
type textarea "</script>"
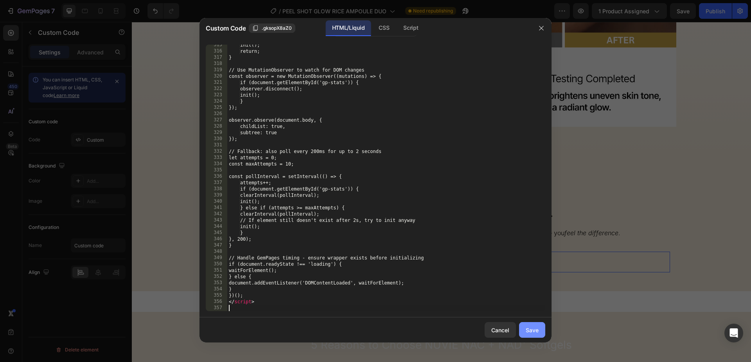
click at [532, 334] on div "Save" at bounding box center [532, 330] width 13 height 8
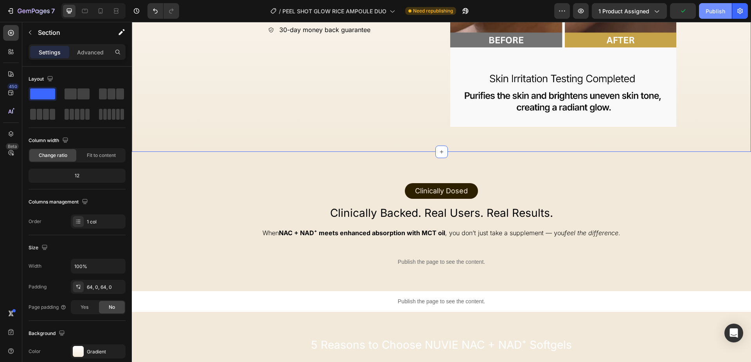
click at [718, 8] on div "Publish" at bounding box center [715, 11] width 20 height 8
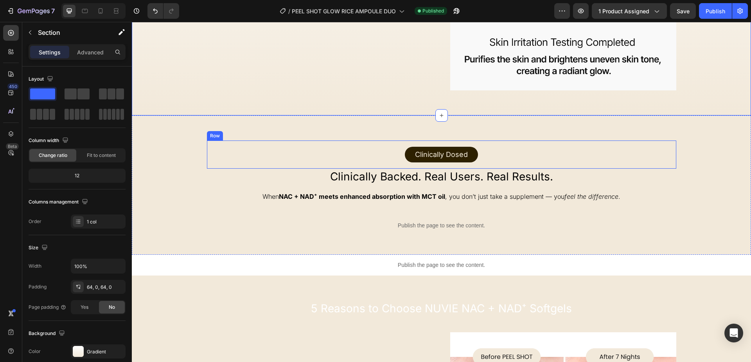
scroll to position [1147, 0]
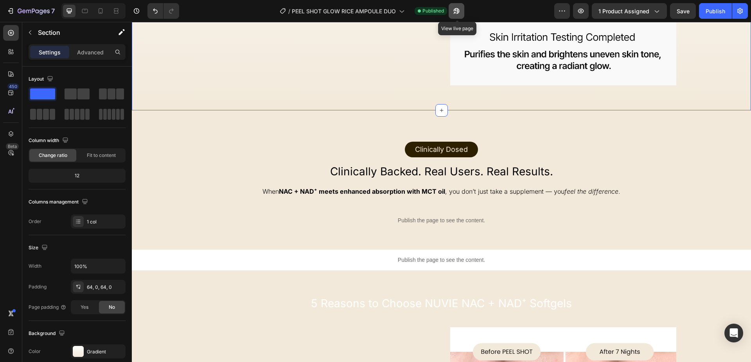
click at [457, 9] on icon "button" at bounding box center [456, 11] width 8 height 8
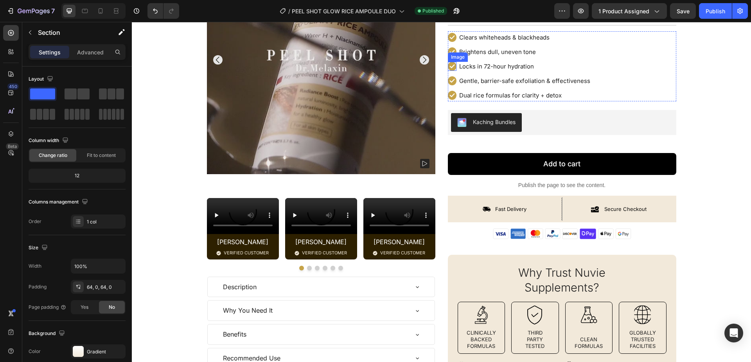
scroll to position [0, 0]
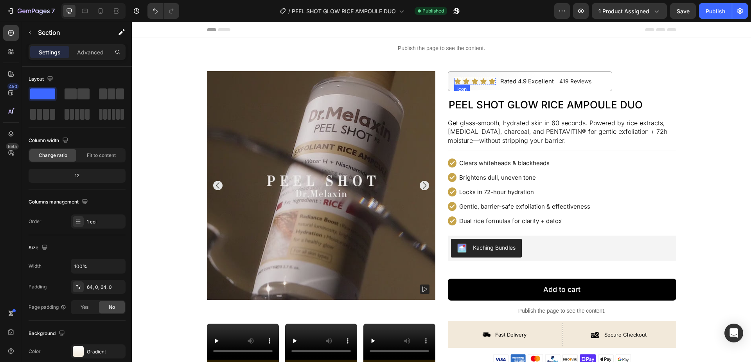
click at [457, 81] on icon at bounding box center [457, 81] width 6 height 6
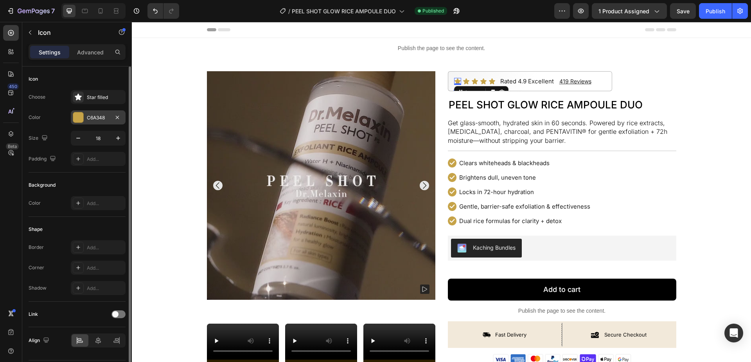
click at [77, 118] on div at bounding box center [78, 117] width 10 height 10
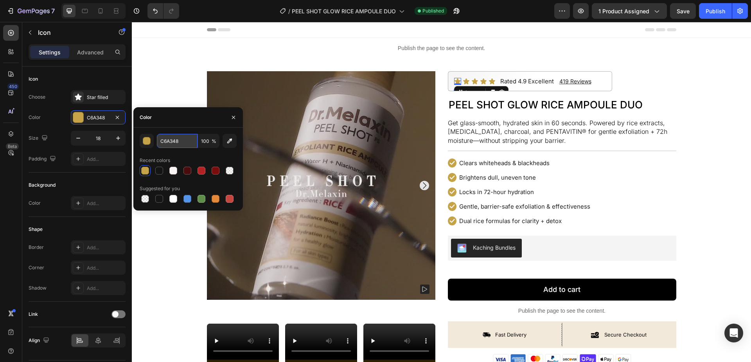
click at [189, 143] on input "C6A348" at bounding box center [177, 141] width 41 height 14
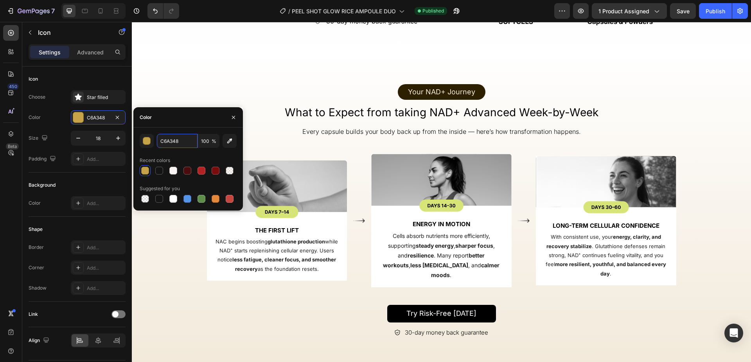
scroll to position [1901, 0]
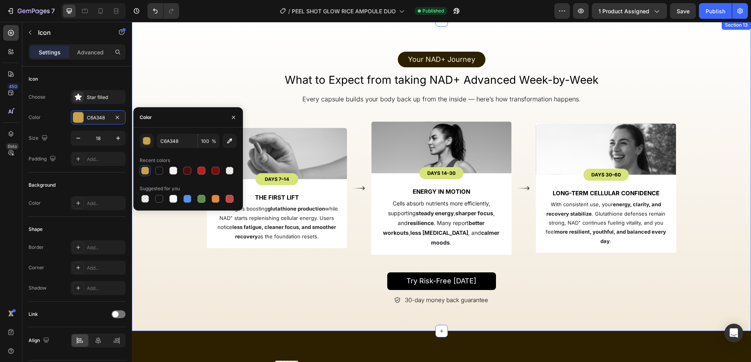
click at [709, 151] on div "Your NAD+ Journey Text Block Row What to Expect from taking NAD+ Advanced Week-…" at bounding box center [441, 175] width 619 height 260
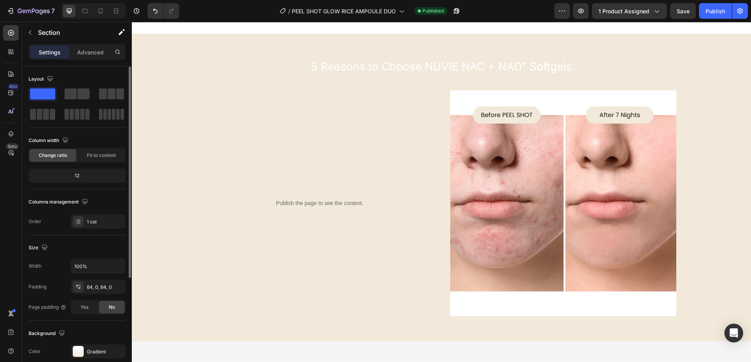
scroll to position [1133, 0]
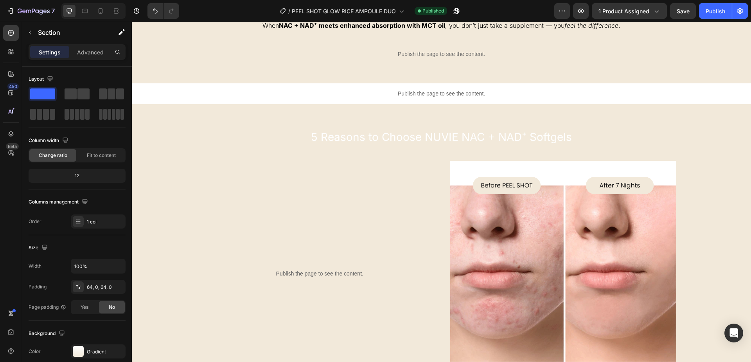
click at [364, 138] on h2 "5 Reasons to Choose NUVIE NAC + NAD⁺ Softgels" at bounding box center [441, 137] width 619 height 16
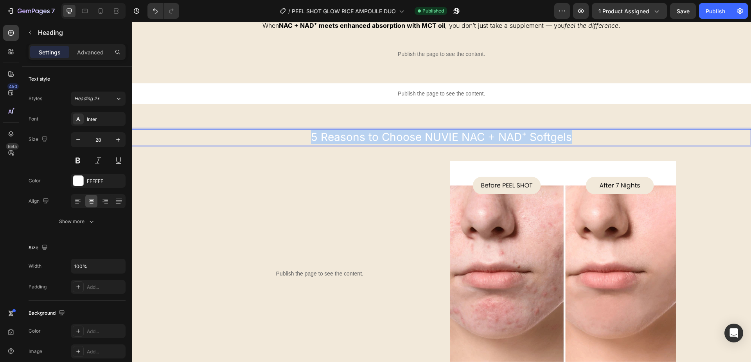
click at [364, 138] on p "5 Reasons to Choose NUVIE NAC + NAD⁺ Softgels" at bounding box center [441, 137] width 617 height 14
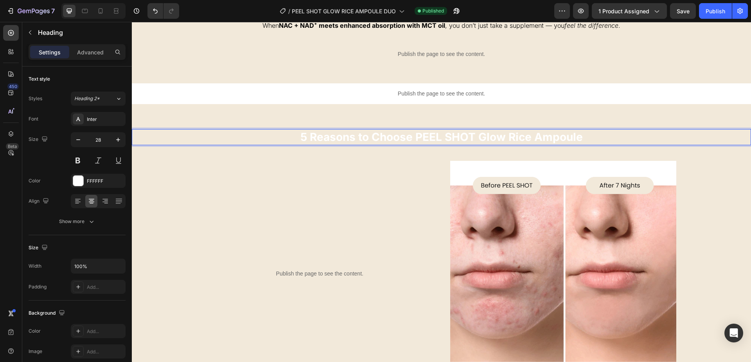
click at [416, 139] on strong "5 Reasons to Choose PEEL SHOT Glow Rice Ampoule" at bounding box center [441, 136] width 282 height 13
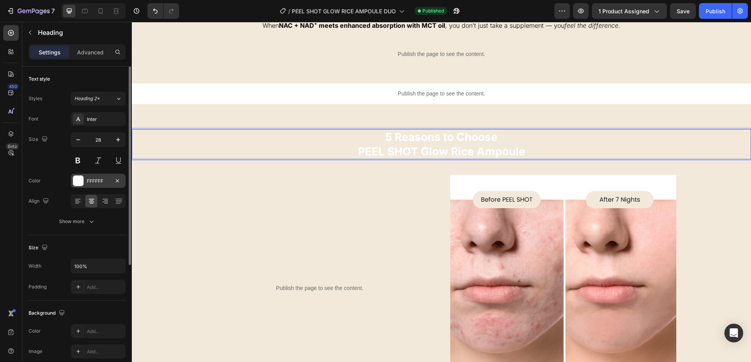
click at [77, 181] on div at bounding box center [78, 181] width 10 height 10
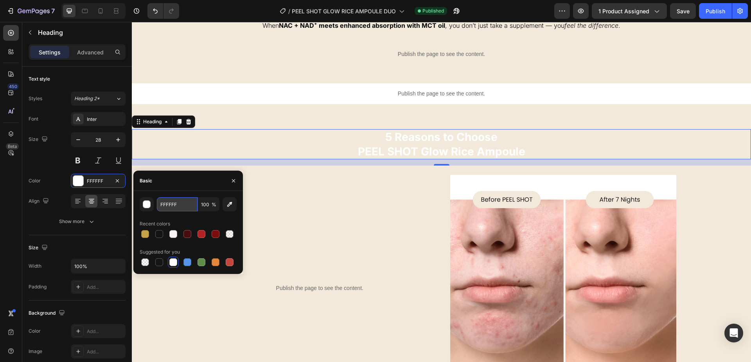
click at [196, 202] on input "FFFFFF" at bounding box center [177, 204] width 41 height 14
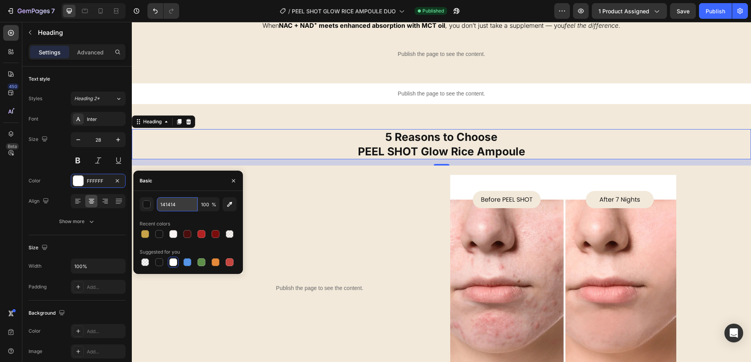
type input "141414"
click at [300, 125] on div "⁠⁠⁠⁠⁠⁠⁠ 5 Reasons to Choose PEEL SHOT Glow Rice Ampoule Heading 16 Publish the …" at bounding box center [441, 264] width 619 height 321
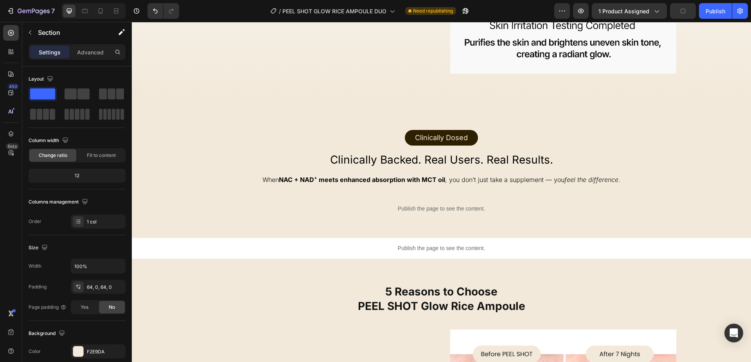
scroll to position [1191, 0]
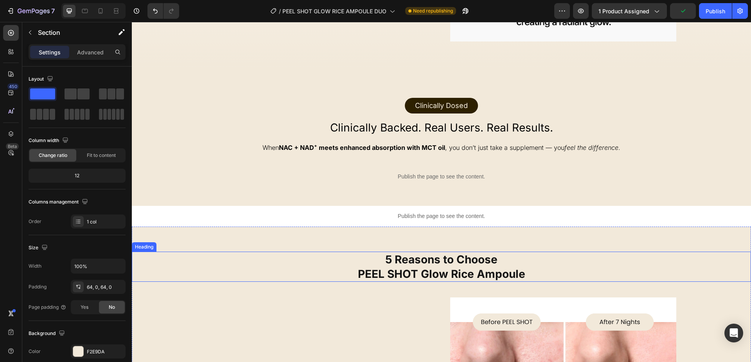
click at [402, 276] on strong "PEEL SHOT Glow Rice Ampoule" at bounding box center [441, 273] width 167 height 13
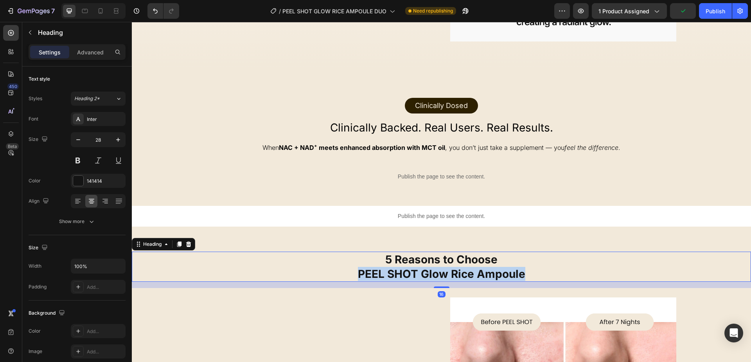
click at [402, 276] on strong "PEEL SHOT Glow Rice Ampoule" at bounding box center [441, 273] width 167 height 13
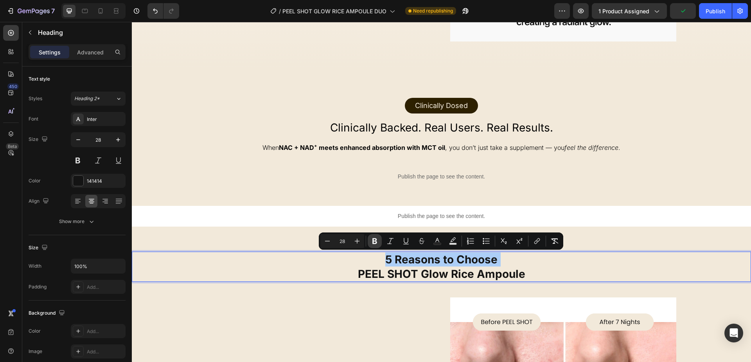
click at [374, 238] on icon "Editor contextual toolbar" at bounding box center [374, 241] width 5 height 6
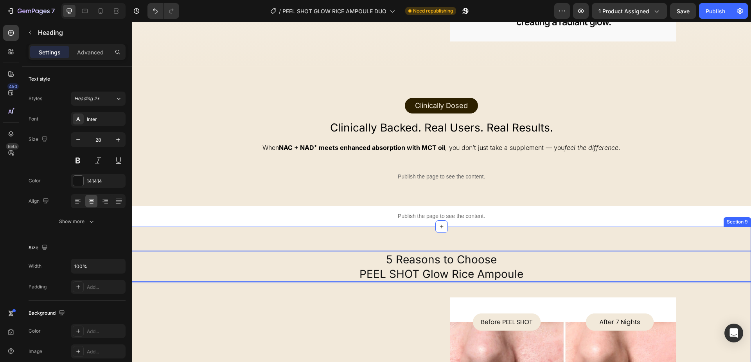
click at [226, 201] on div "Clinically Dosed Text Block Row Row Clinically Backed. Real Users. Real Results…" at bounding box center [441, 136] width 619 height 140
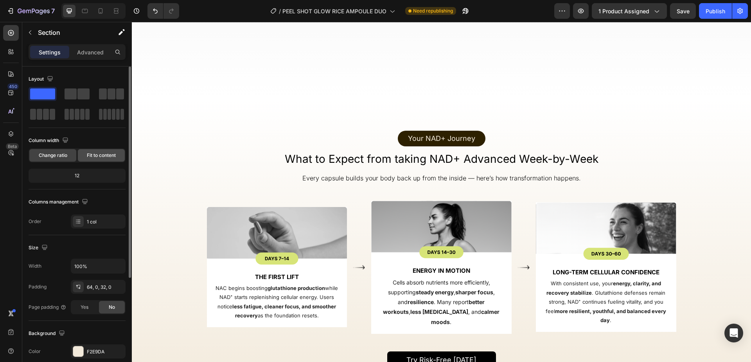
scroll to position [1875, 0]
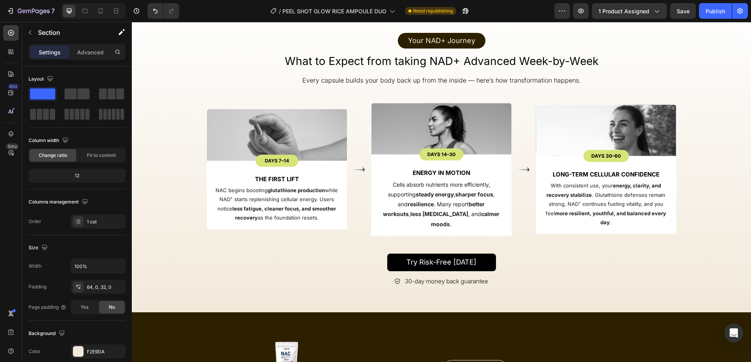
click at [280, 175] on strong "The First Lift" at bounding box center [277, 178] width 44 height 7
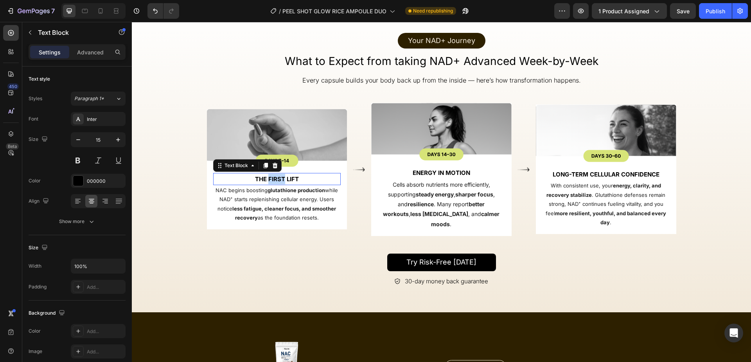
click at [280, 175] on strong "The First Lift" at bounding box center [277, 178] width 44 height 7
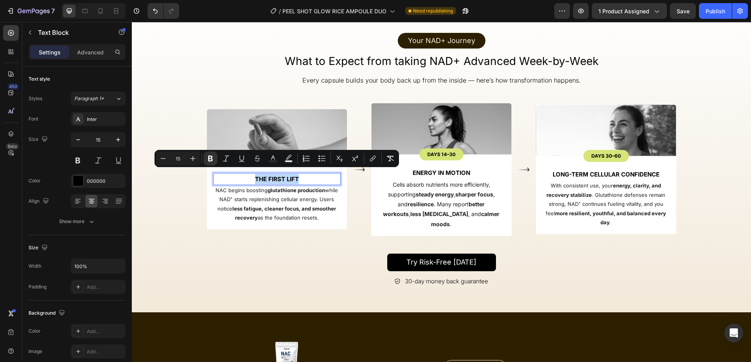
click at [280, 175] on strong "The First Lift" at bounding box center [277, 178] width 44 height 7
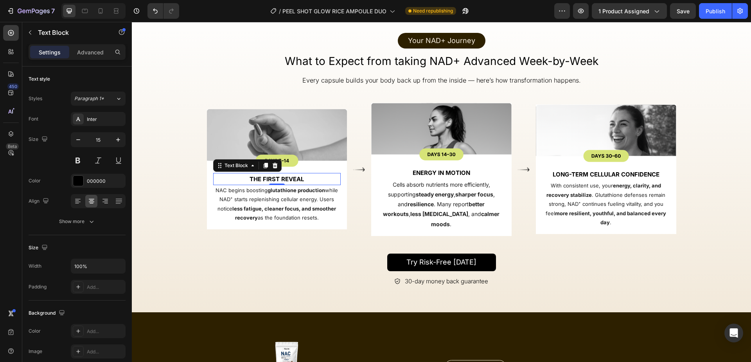
click at [228, 196] on p "NAC begins boosting glutathione production while NAD⁺ starts replenishing cellu…" at bounding box center [277, 204] width 126 height 37
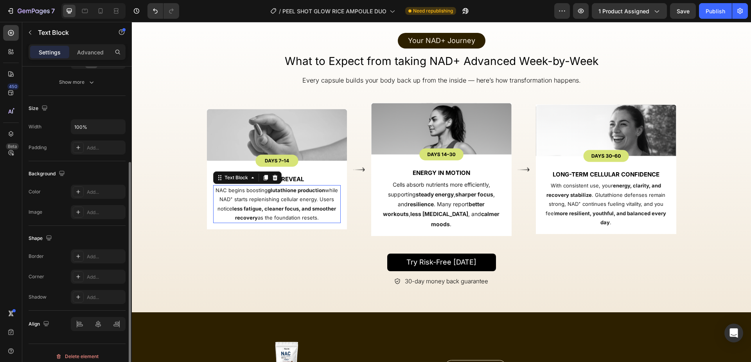
click at [228, 196] on p "NAC begins boosting glutathione production while NAD⁺ starts replenishing cellu…" at bounding box center [277, 204] width 126 height 37
click at [421, 168] on p "Energy in Motion" at bounding box center [441, 172] width 126 height 11
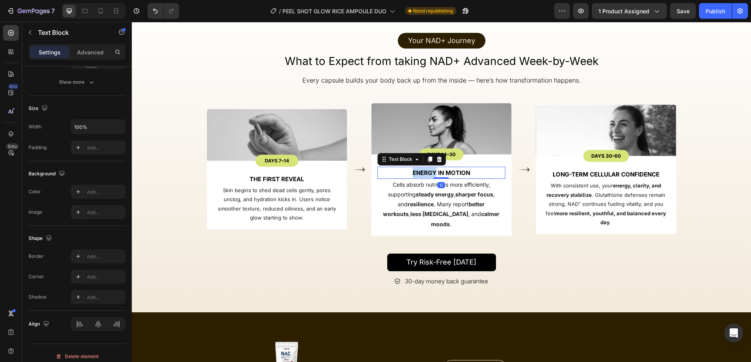
click at [421, 168] on p "Energy in Motion" at bounding box center [441, 172] width 126 height 11
click at [464, 206] on strong "better workouts" at bounding box center [434, 209] width 102 height 16
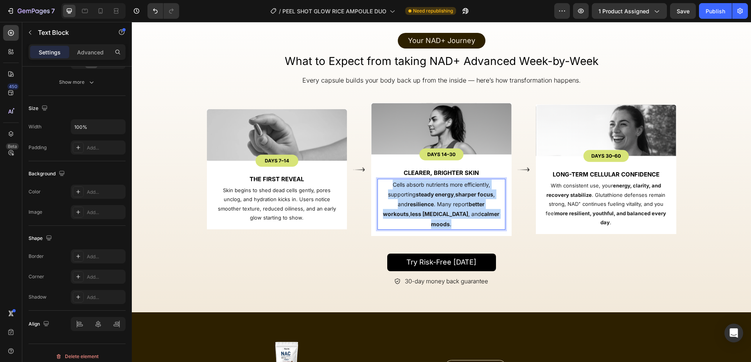
click at [464, 206] on strong "better workouts" at bounding box center [434, 209] width 102 height 16
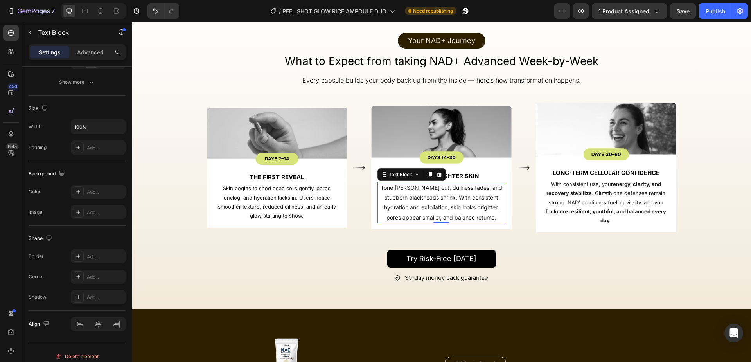
click at [635, 169] on p "Long-Term Cellular Confidence" at bounding box center [606, 172] width 126 height 11
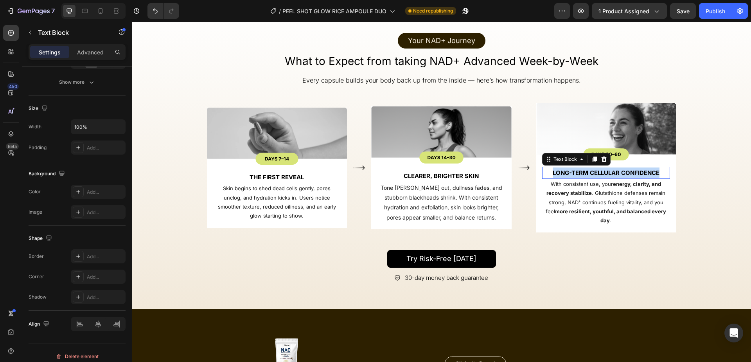
click at [635, 169] on p "Long-Term Cellular Confidence" at bounding box center [606, 172] width 126 height 11
click at [568, 187] on p "With consistent use, your energy, clarity, and recovery stabilize . Glutathione…" at bounding box center [606, 202] width 126 height 46
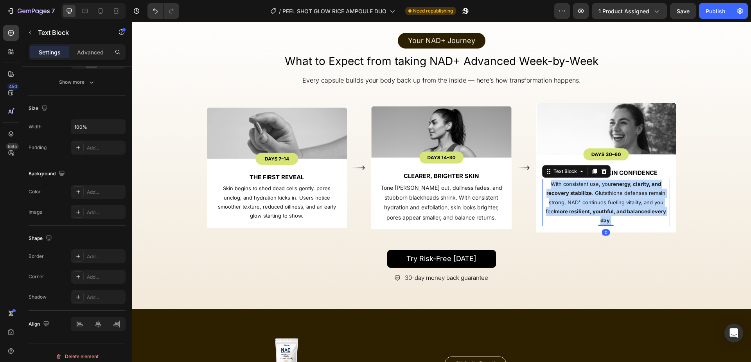
click at [569, 187] on p "With consistent use, your energy, clarity, and recovery stabilize . Glutathione…" at bounding box center [606, 202] width 126 height 46
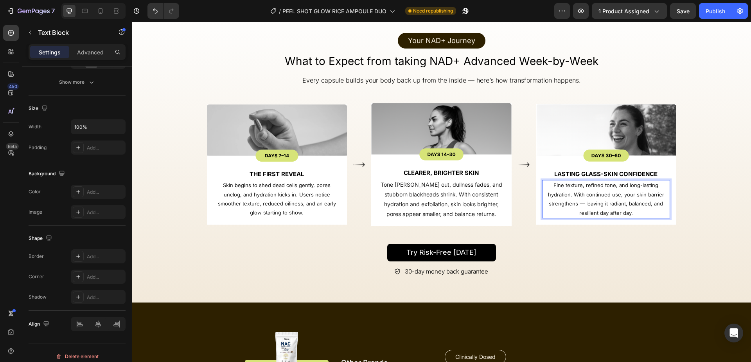
click at [551, 283] on div "Your NAD+ Journey Text Block Row What to Expect from taking NAD+ Advanced Week-…" at bounding box center [441, 152] width 619 height 301
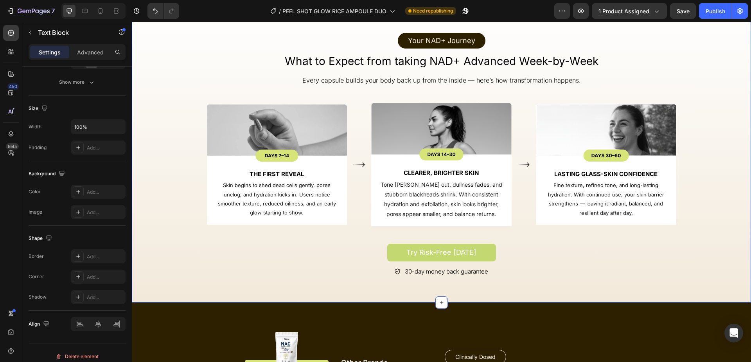
scroll to position [0, 0]
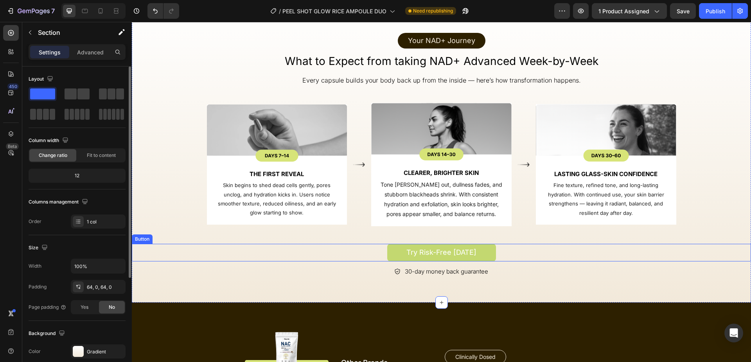
click at [479, 253] on button "Try Risk-Free [DATE]" at bounding box center [441, 253] width 109 height 18
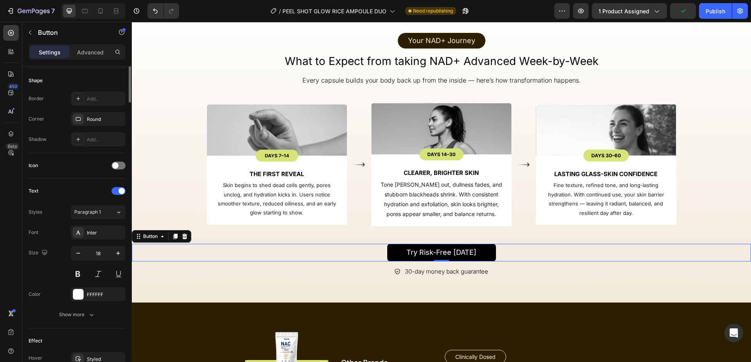
scroll to position [243, 0]
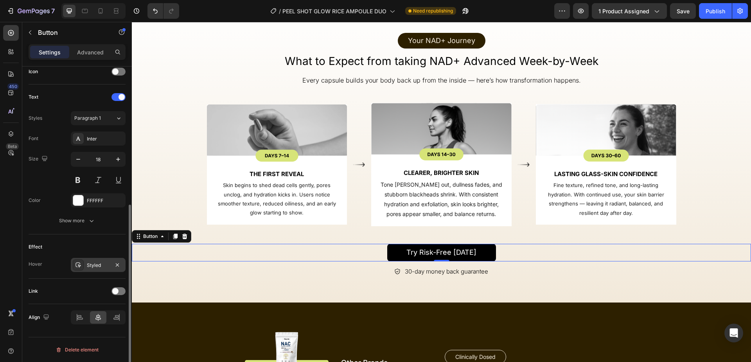
click at [79, 267] on div at bounding box center [78, 264] width 11 height 11
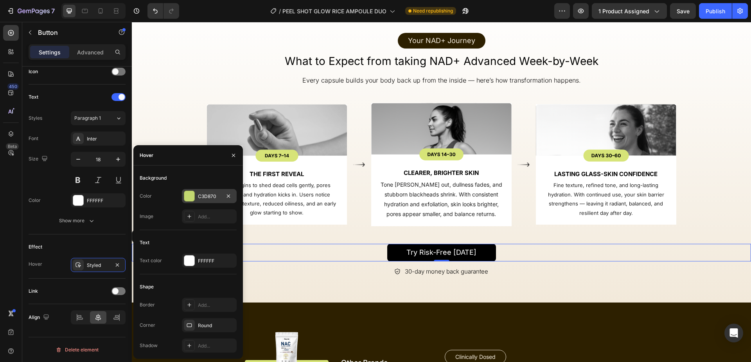
click at [188, 195] on div at bounding box center [189, 196] width 10 height 10
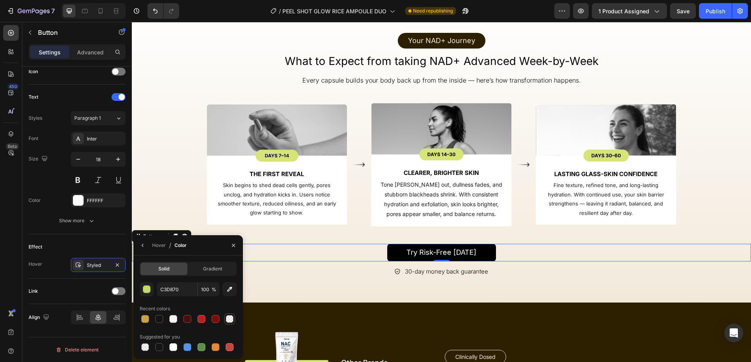
drag, startPoint x: 147, startPoint y: 320, endPoint x: 224, endPoint y: 313, distance: 78.2
click at [147, 320] on div at bounding box center [145, 319] width 8 height 8
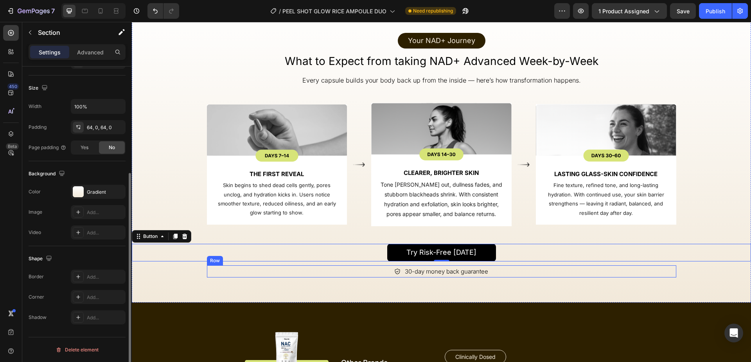
click at [386, 283] on div "Your NAD+ Journey Text Block Row What to Expect from taking NAD+ Advanced Week-…" at bounding box center [441, 152] width 619 height 301
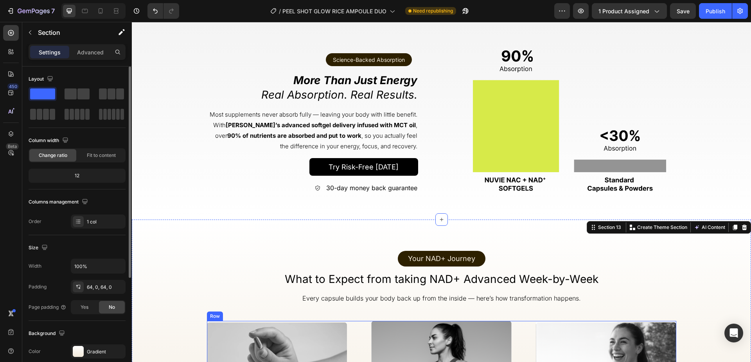
scroll to position [1649, 0]
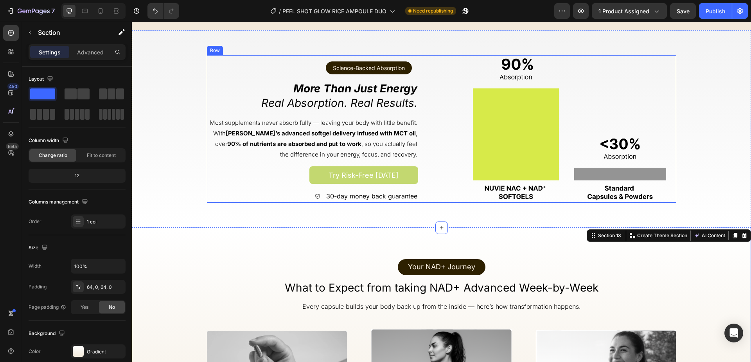
click at [319, 170] on button "Try Risk-Free [DATE]" at bounding box center [363, 175] width 109 height 18
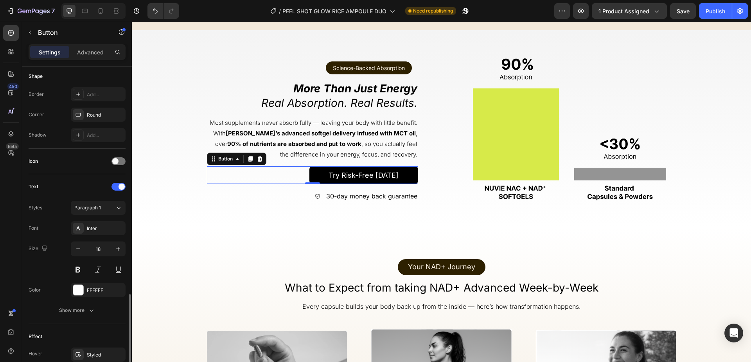
scroll to position [243, 0]
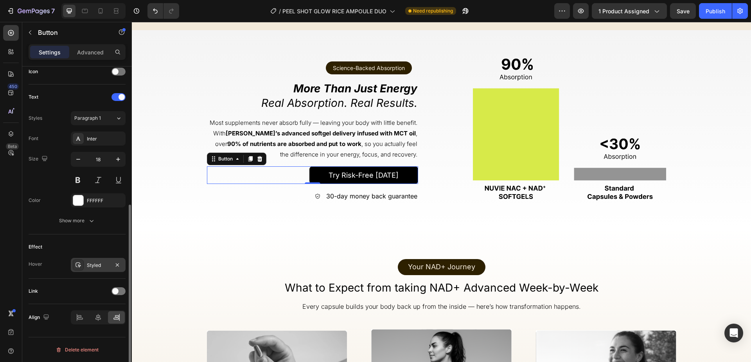
click at [79, 265] on icon at bounding box center [78, 265] width 6 height 6
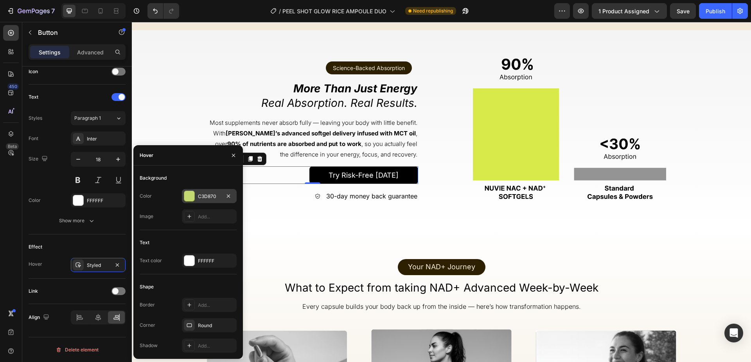
click at [190, 197] on div at bounding box center [189, 196] width 10 height 10
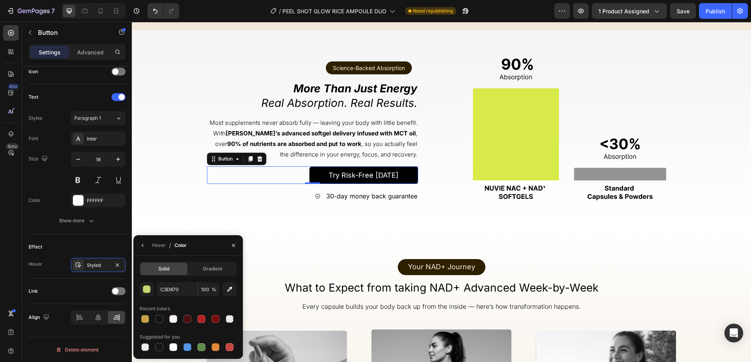
click at [143, 318] on div at bounding box center [145, 319] width 8 height 8
click at [383, 220] on div "Science-Backed Absorption Text Block Row Row More Than Just Energy Real Absorpt…" at bounding box center [441, 128] width 619 height 197
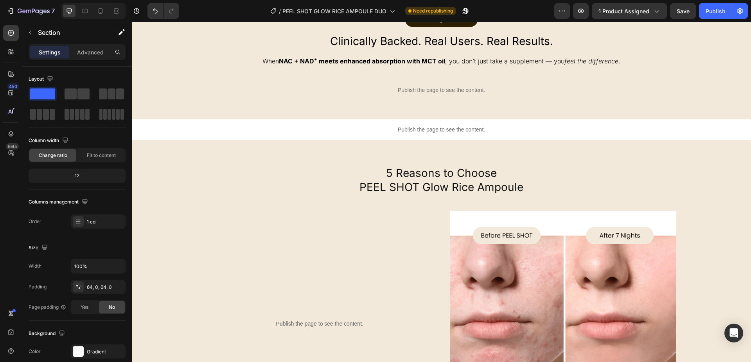
scroll to position [1232, 0]
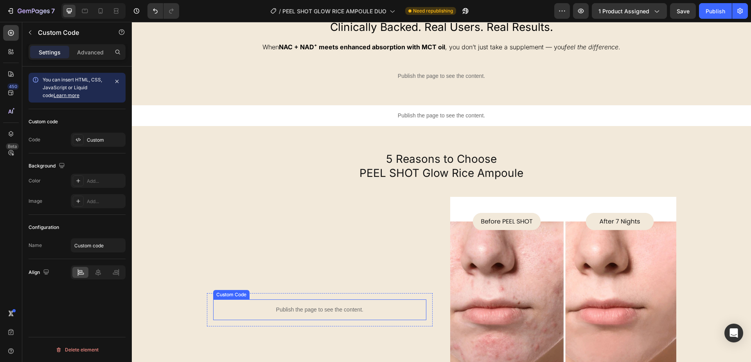
click at [319, 303] on div "Publish the page to see the content." at bounding box center [319, 309] width 213 height 21
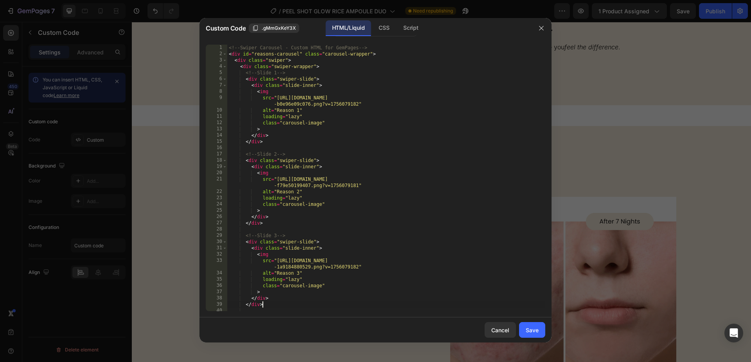
click at [319, 303] on div "<!-- Swiper Carousel - Custom HTML for GemPages --> < div id = "reasons-carouse…" at bounding box center [386, 184] width 318 height 279
click at [328, 245] on div "<!-- Swiper Carousel - Custom HTML for GemPages --> < div id = "reasons-carouse…" at bounding box center [386, 184] width 318 height 279
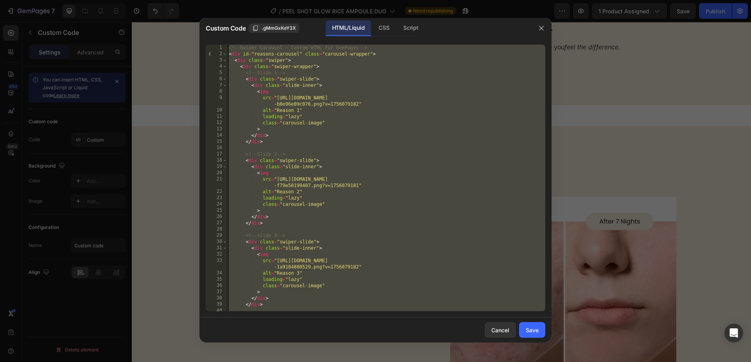
type textarea "</script>"
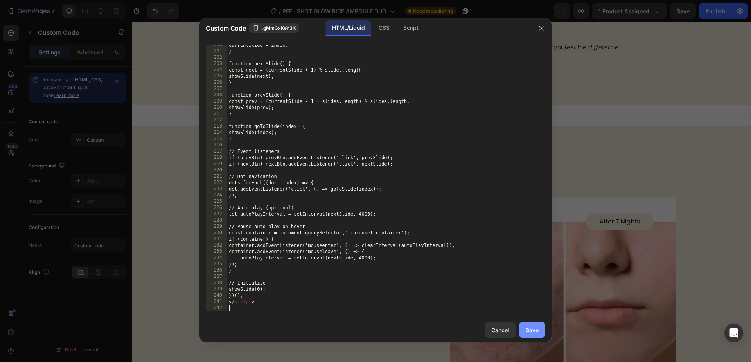
click at [521, 329] on button "Save" at bounding box center [532, 330] width 26 height 16
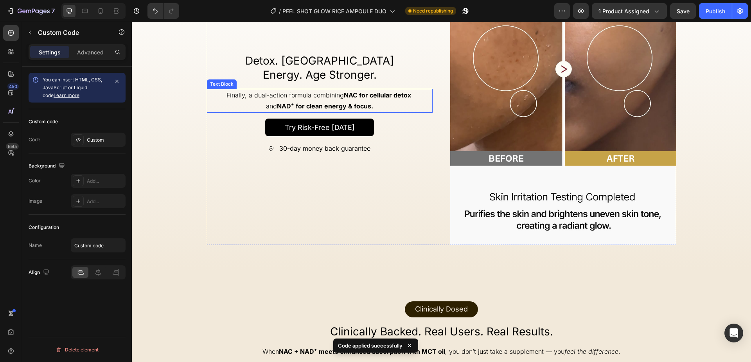
scroll to position [910, 0]
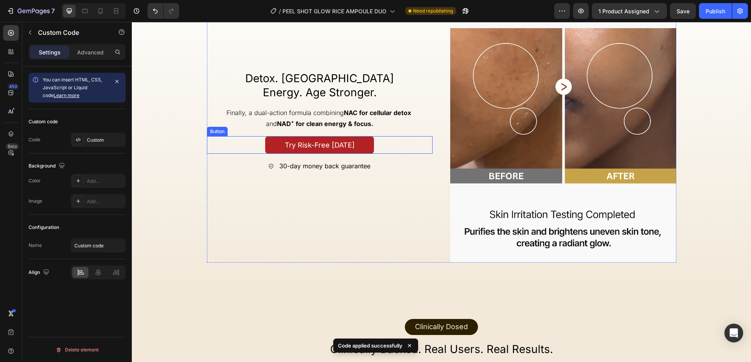
click at [271, 145] on button "Try Risk-Free [DATE]" at bounding box center [319, 145] width 109 height 18
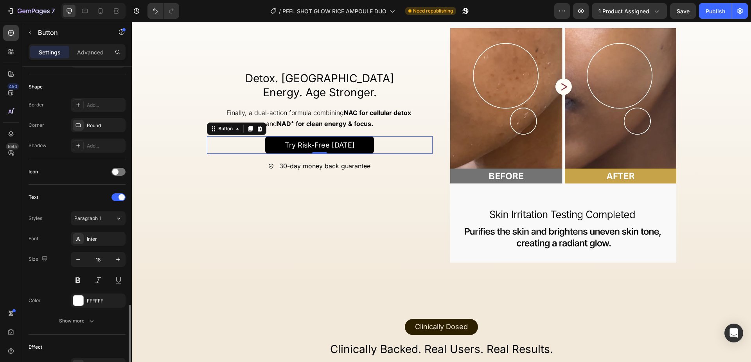
scroll to position [243, 0]
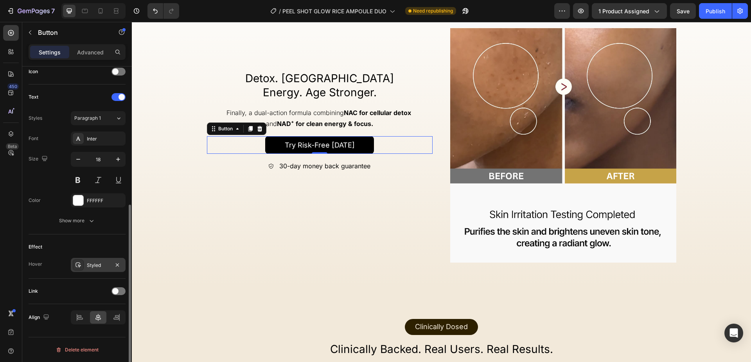
click at [76, 261] on div at bounding box center [78, 264] width 11 height 11
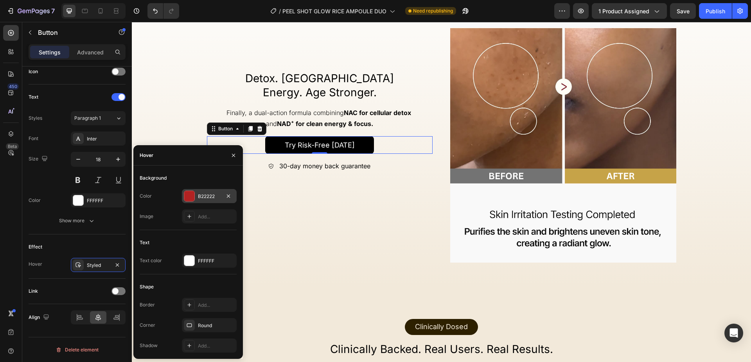
click at [185, 196] on div at bounding box center [189, 196] width 10 height 10
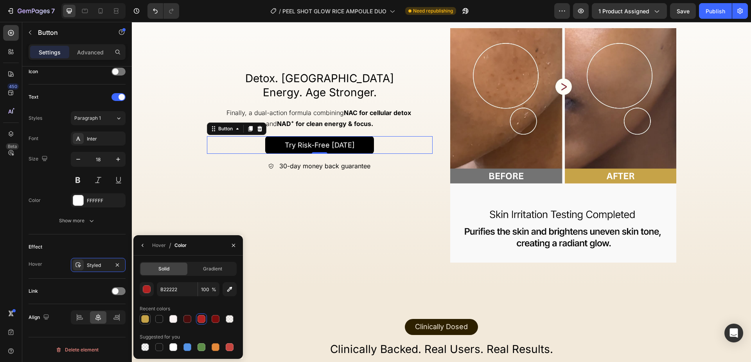
click at [144, 313] on div at bounding box center [145, 318] width 11 height 11
click at [362, 215] on div "Detox. Restore Energy. Age Stronger. Heading Finally, a dual-action formula com…" at bounding box center [320, 121] width 226 height 282
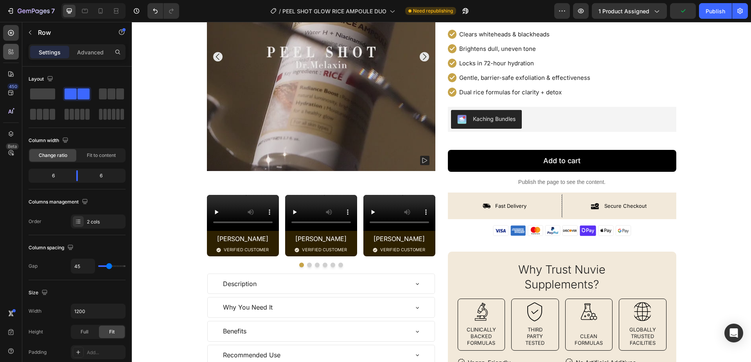
scroll to position [88, 0]
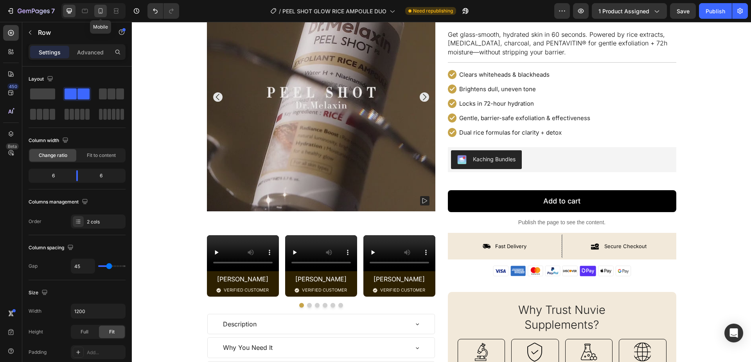
click at [99, 9] on icon at bounding box center [101, 10] width 4 height 5
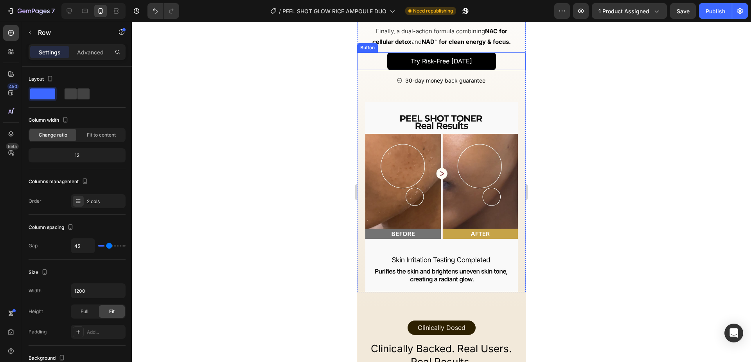
scroll to position [1327, 0]
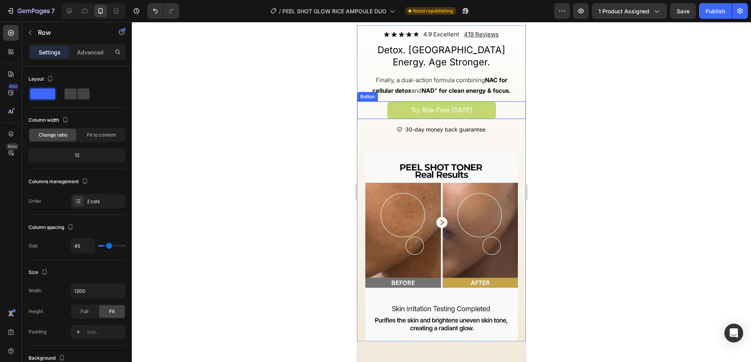
click at [485, 106] on button "Try Risk-Free [DATE]" at bounding box center [441, 110] width 109 height 18
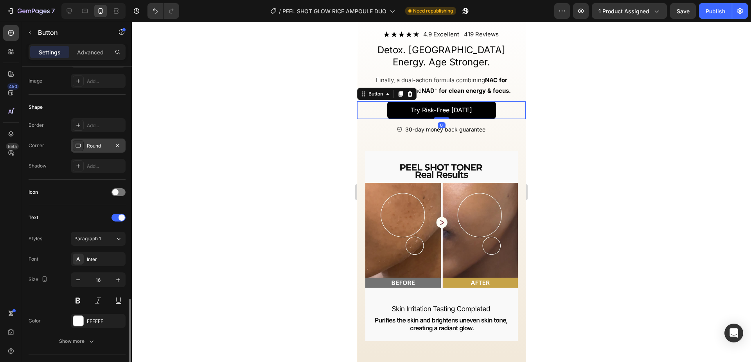
scroll to position [284, 0]
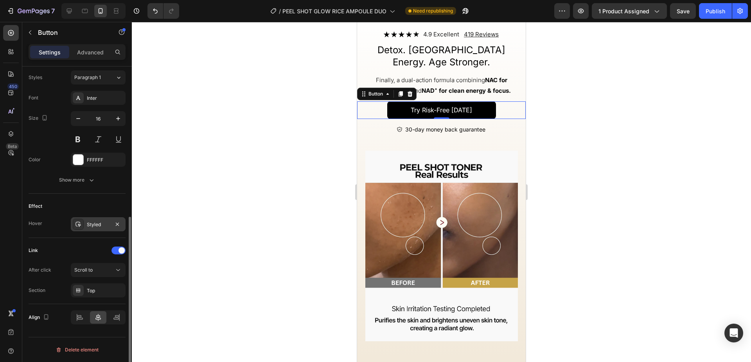
drag, startPoint x: 80, startPoint y: 224, endPoint x: 94, endPoint y: 222, distance: 14.1
click at [79, 223] on icon at bounding box center [78, 224] width 6 height 6
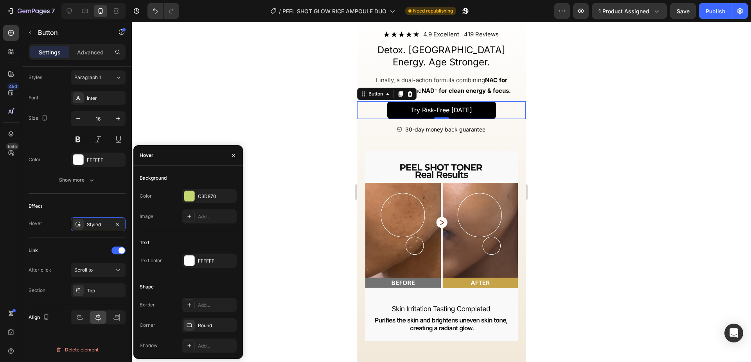
click at [187, 204] on div "Color C3D870 Image Add..." at bounding box center [188, 206] width 97 height 34
click at [188, 201] on div at bounding box center [189, 195] width 11 height 11
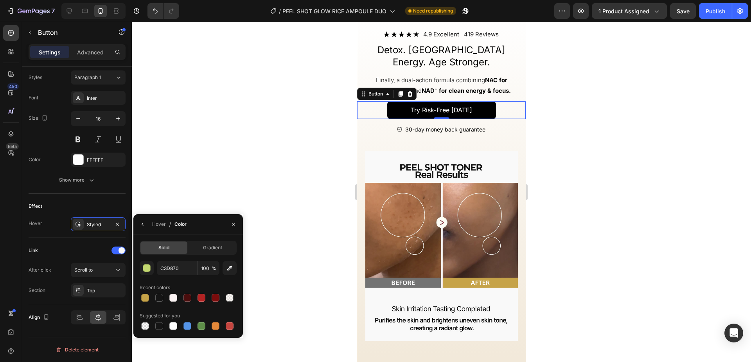
drag, startPoint x: 145, startPoint y: 297, endPoint x: 717, endPoint y: 45, distance: 624.7
click at [145, 297] on div at bounding box center [145, 298] width 8 height 8
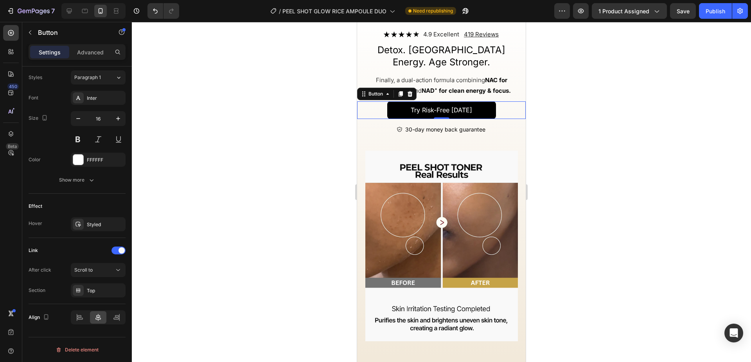
drag, startPoint x: 642, startPoint y: 143, endPoint x: 750, endPoint y: 19, distance: 164.6
click at [642, 143] on div at bounding box center [441, 192] width 619 height 340
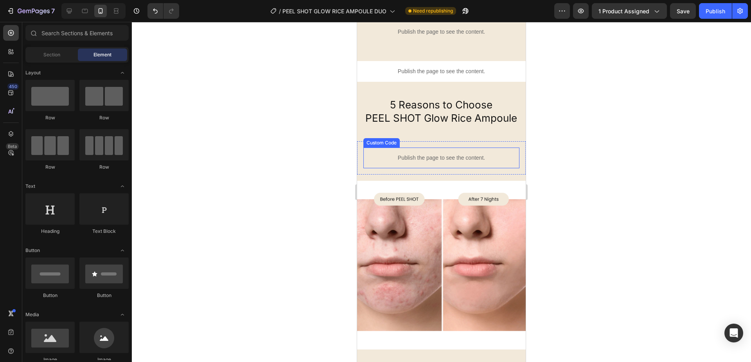
scroll to position [1803, 0]
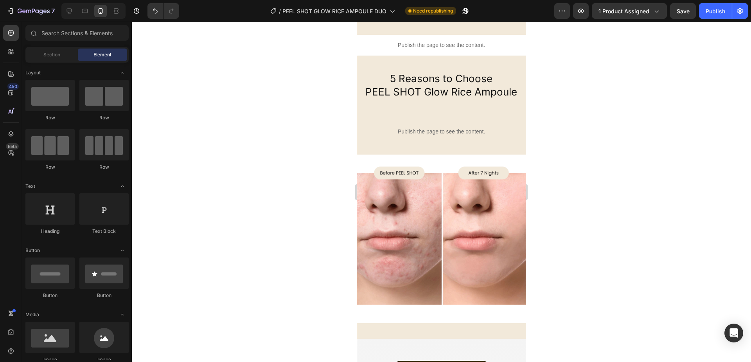
click at [571, 199] on div at bounding box center [441, 192] width 619 height 340
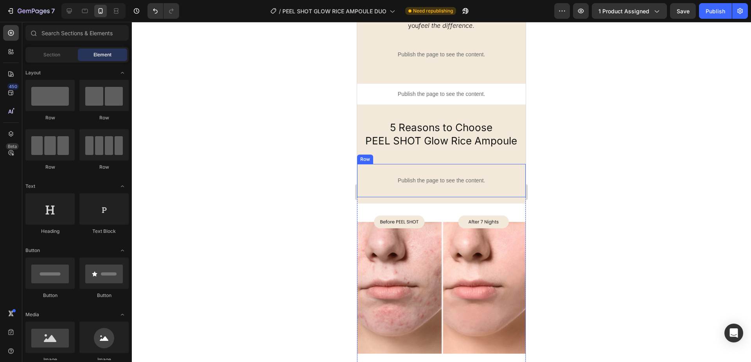
scroll to position [1753, 0]
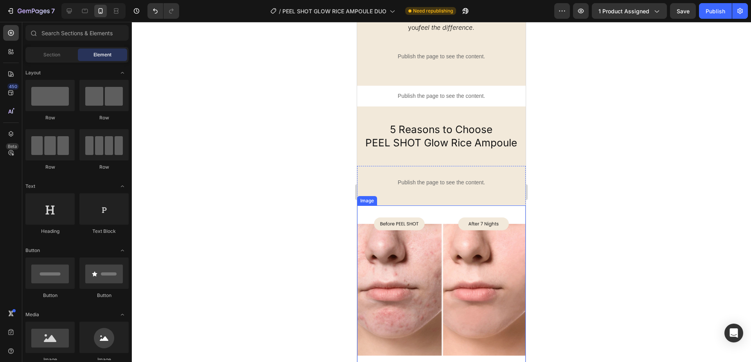
click at [426, 208] on img at bounding box center [441, 289] width 169 height 169
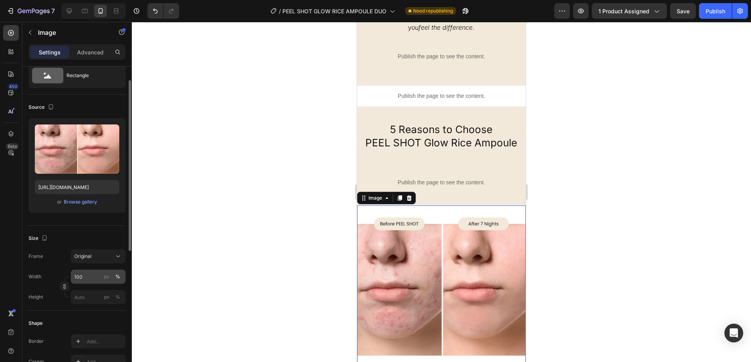
scroll to position [27, 0]
click at [372, 202] on div "Image" at bounding box center [375, 197] width 32 height 9
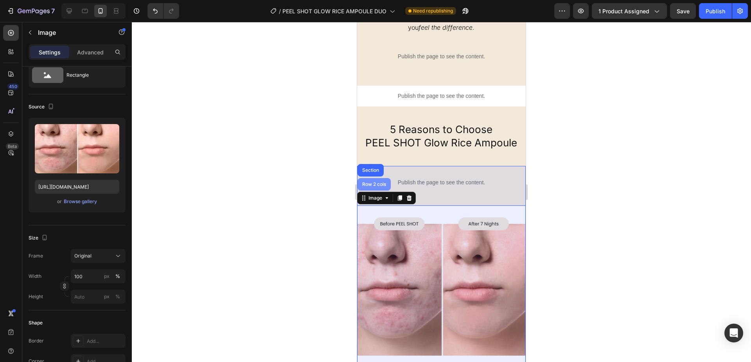
click at [370, 185] on div "Row 2 cols" at bounding box center [374, 184] width 27 height 5
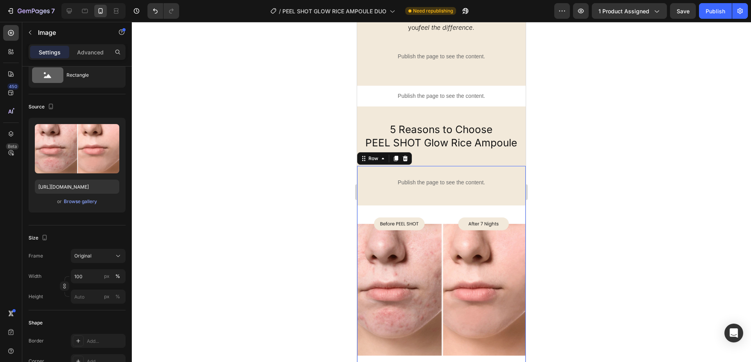
scroll to position [0, 0]
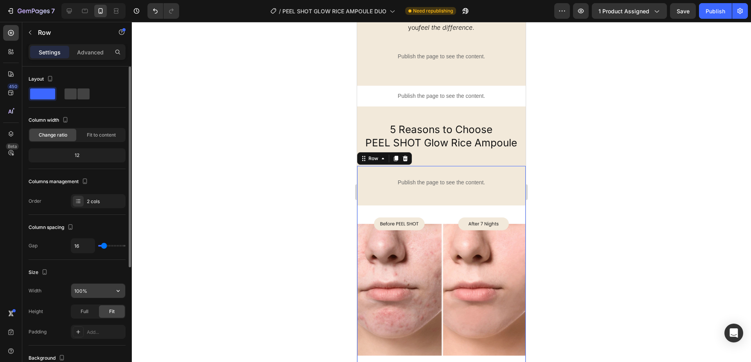
click at [98, 291] on input "100%" at bounding box center [98, 290] width 54 height 14
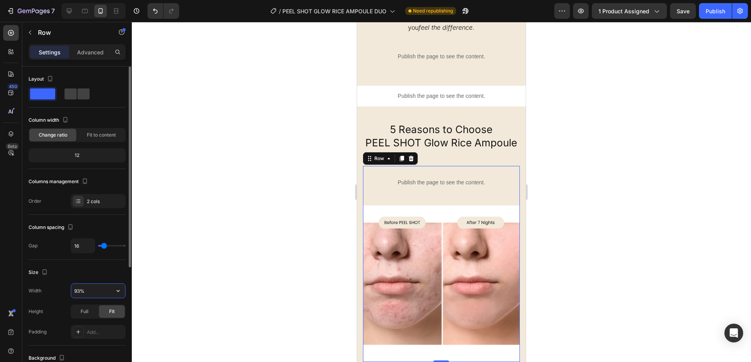
type input "93%"
click at [616, 233] on div at bounding box center [441, 192] width 619 height 340
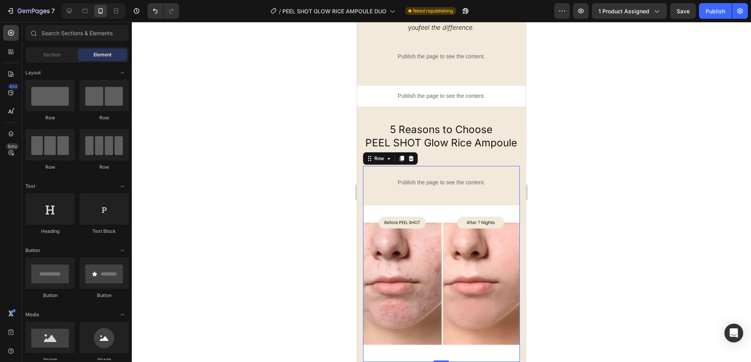
click at [616, 233] on div at bounding box center [441, 192] width 619 height 340
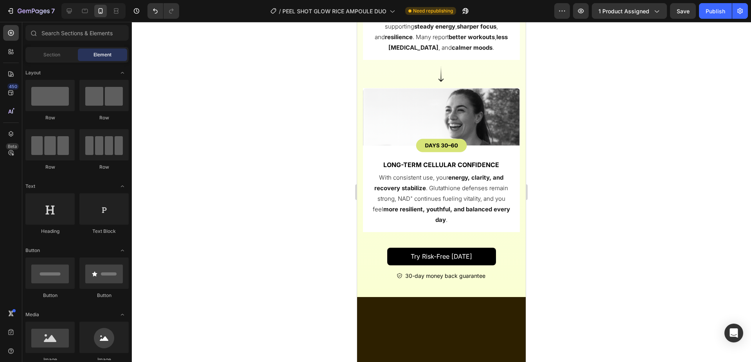
scroll to position [2758, 0]
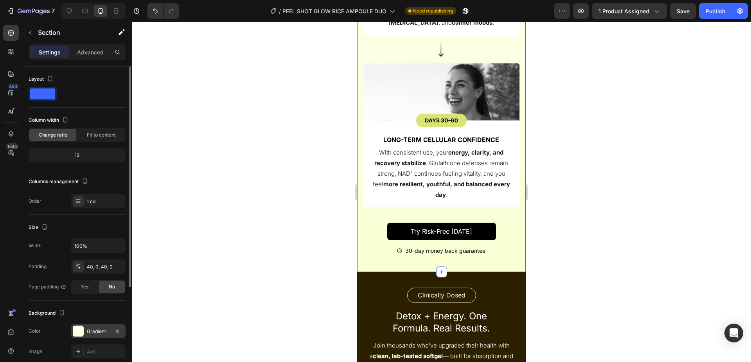
click at [83, 333] on div at bounding box center [78, 330] width 11 height 11
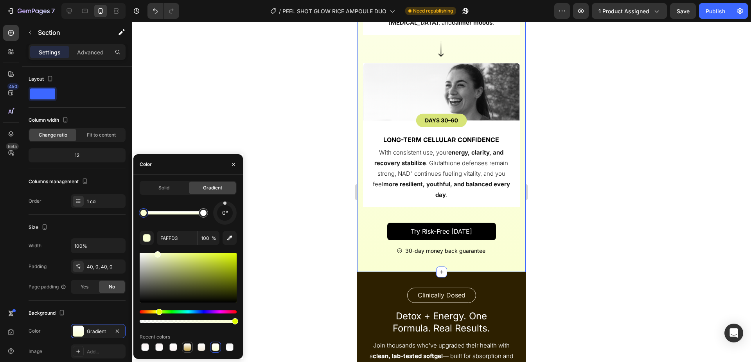
click at [187, 346] on div at bounding box center [187, 347] width 8 height 8
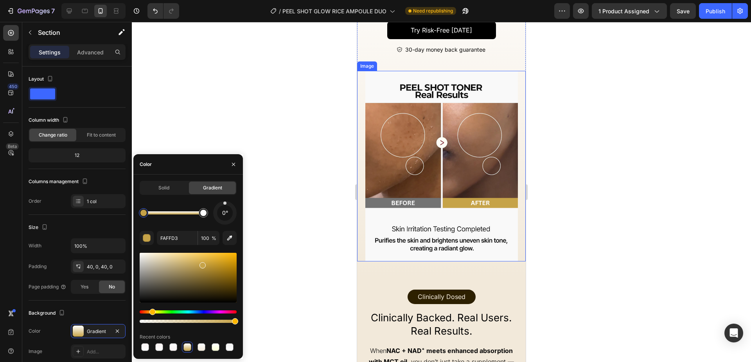
scroll to position [1463, 0]
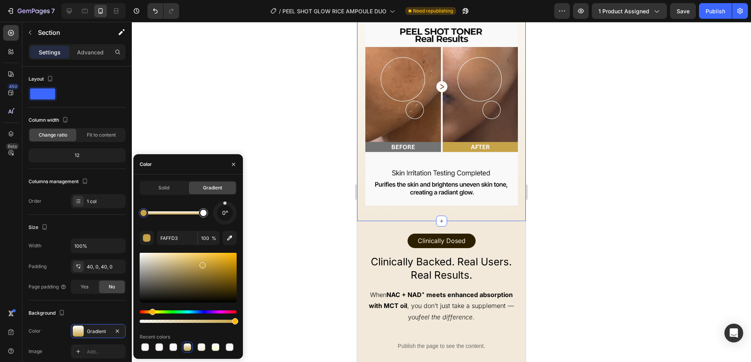
click at [366, 216] on div "Icon Icon Icon Icon Icon Icon List 4.9 Excellent Text Block 419 Reviews Text Bl…" at bounding box center [441, 47] width 169 height 347
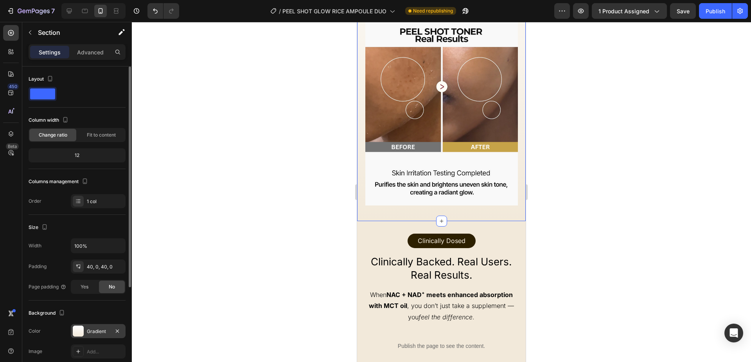
click at [83, 332] on div "Gradient" at bounding box center [98, 331] width 55 height 14
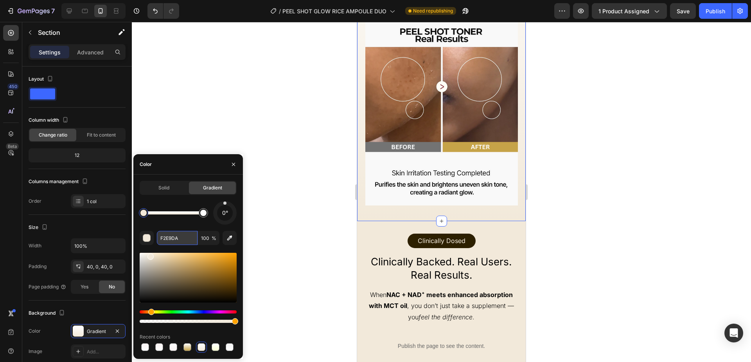
click at [169, 236] on input "F2E9DA" at bounding box center [177, 238] width 41 height 14
drag, startPoint x: 650, startPoint y: 222, endPoint x: 532, endPoint y: 251, distance: 121.9
click at [650, 222] on div at bounding box center [441, 192] width 619 height 340
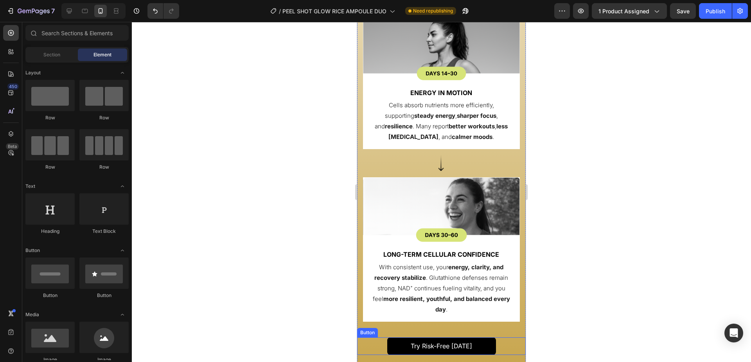
scroll to position [2789, 0]
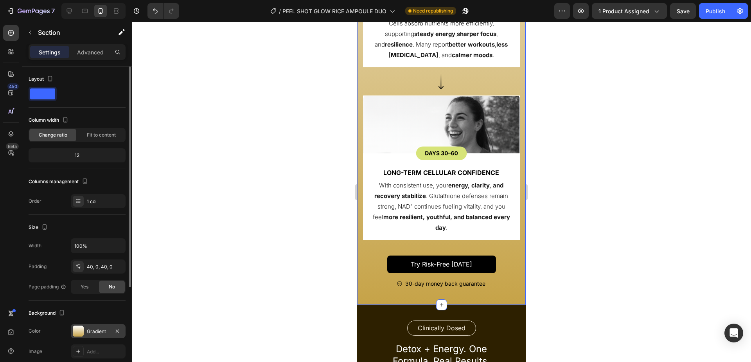
drag, startPoint x: 74, startPoint y: 320, endPoint x: 77, endPoint y: 325, distance: 5.2
click at [75, 321] on div "Background The changes might be hidden by the video. Color Gradient Image Add..…" at bounding box center [77, 342] width 97 height 85
click at [77, 326] on div at bounding box center [78, 330] width 11 height 11
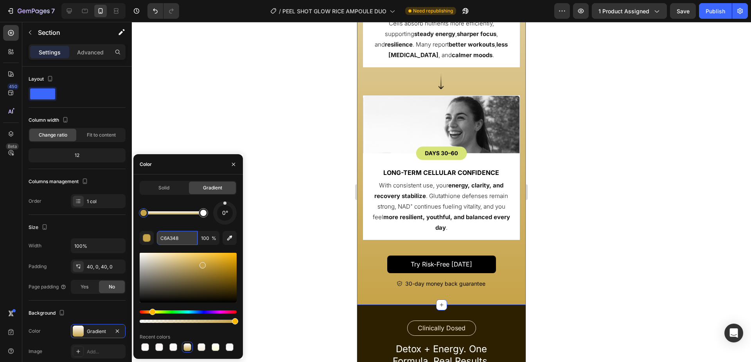
click at [185, 237] on input "C6A348" at bounding box center [177, 238] width 41 height 14
paste input "F2E9DA"
type input "F2E9DA"
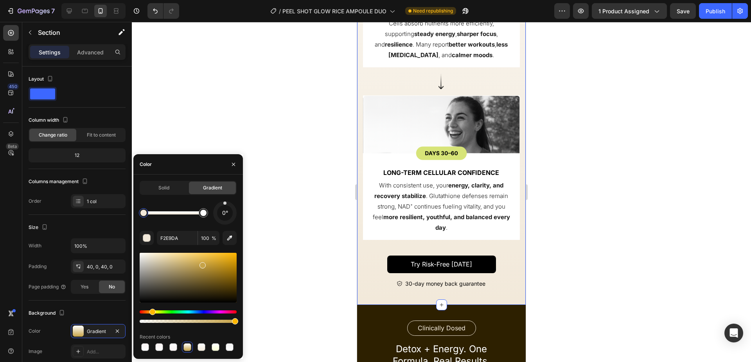
click at [577, 199] on div at bounding box center [441, 192] width 619 height 340
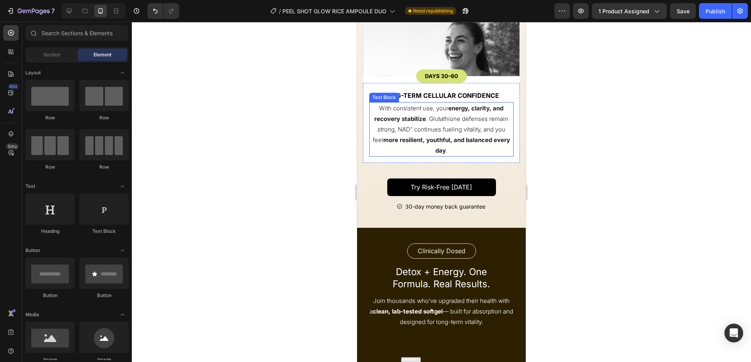
scroll to position [2917, 0]
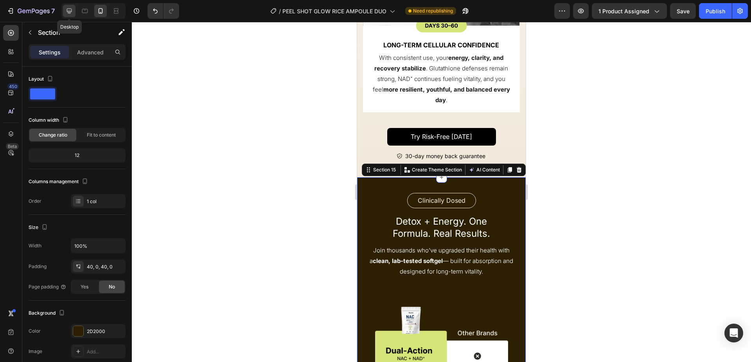
click at [70, 7] on icon at bounding box center [69, 11] width 8 height 8
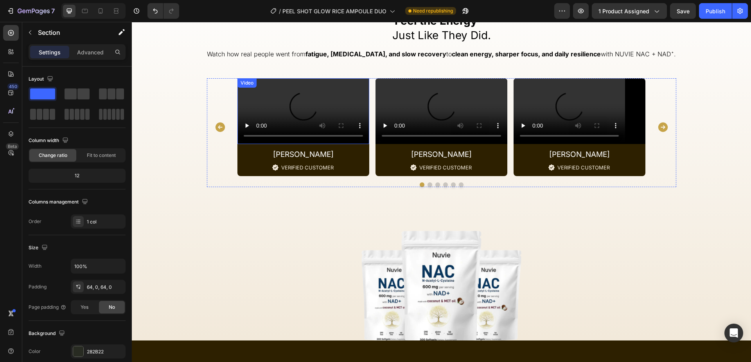
scroll to position [2891, 0]
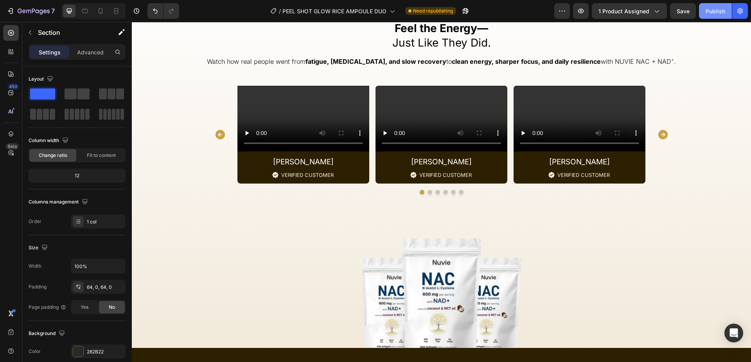
click at [725, 12] on button "Publish" at bounding box center [715, 11] width 33 height 16
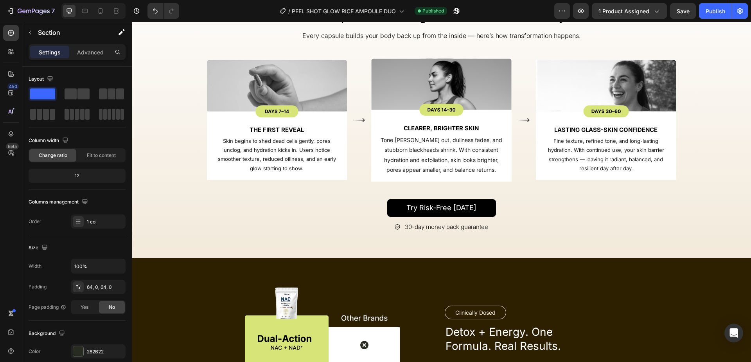
scroll to position [2371, 0]
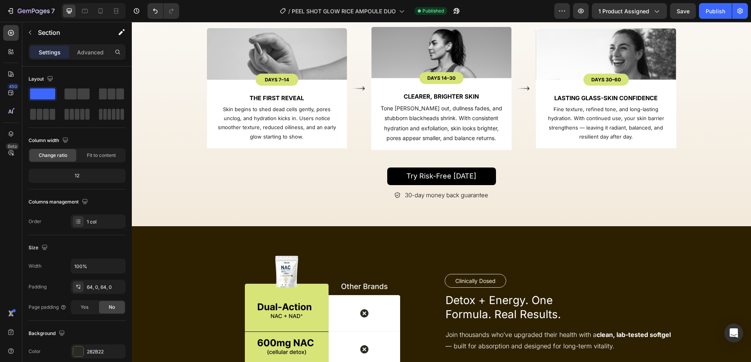
click at [325, 64] on img at bounding box center [277, 56] width 140 height 57
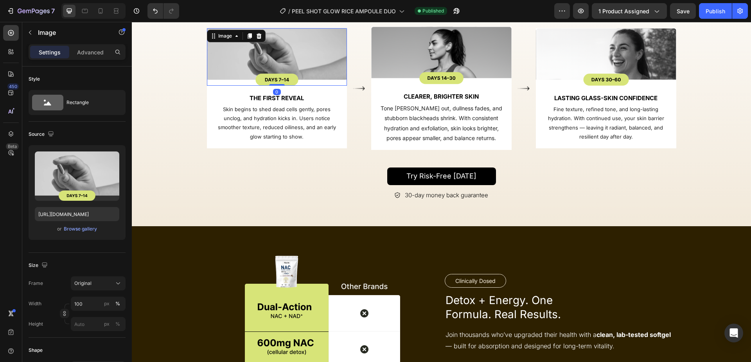
click at [325, 64] on img at bounding box center [277, 56] width 140 height 57
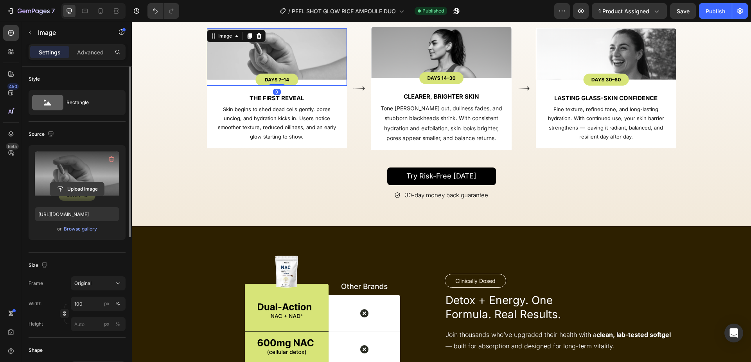
click at [91, 192] on input "file" at bounding box center [77, 188] width 54 height 13
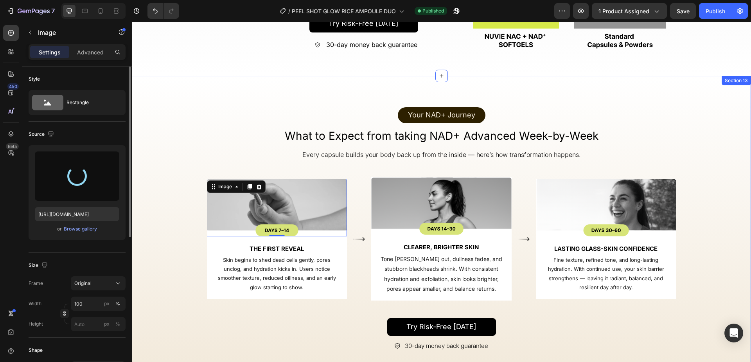
scroll to position [2285, 0]
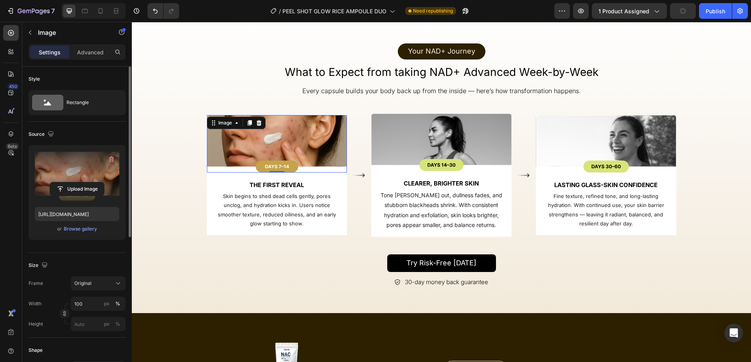
click at [170, 178] on div "Your NAD+ Journey Text Block Row What to Expect from taking NAD+ Advanced Week-…" at bounding box center [441, 162] width 619 height 251
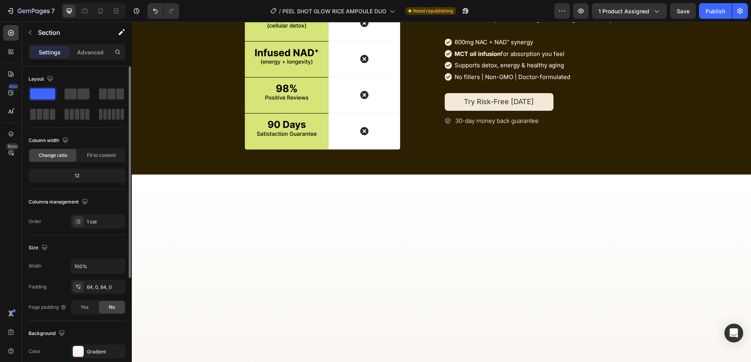
scroll to position [1838, 0]
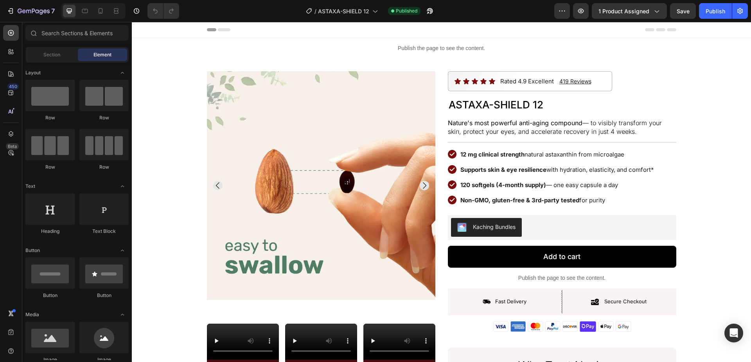
click at [461, 48] on p "Publish the page to see the content." at bounding box center [441, 48] width 619 height 8
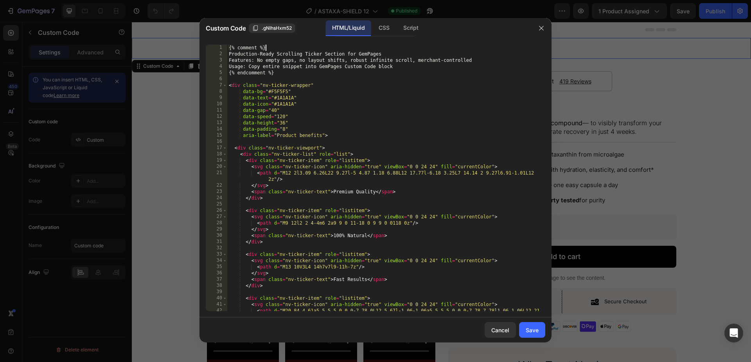
click at [365, 95] on div "{% comment %} Production-Ready Scrolling Ticker Section for GemPages Features: …" at bounding box center [386, 187] width 318 height 285
type textarea "</script>"
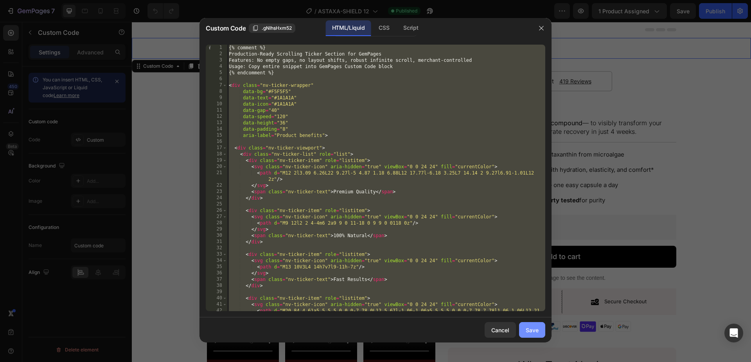
click at [527, 330] on div "Save" at bounding box center [532, 330] width 13 height 8
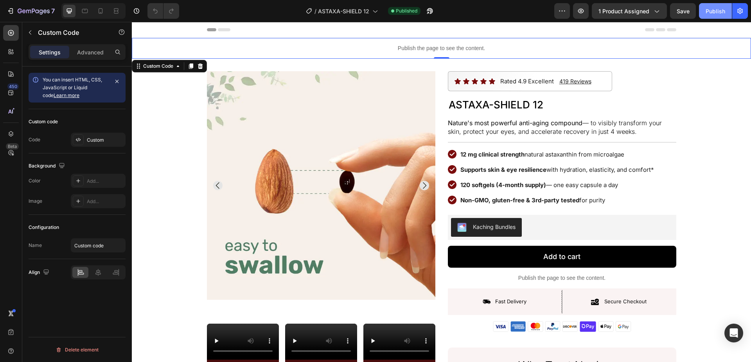
click at [716, 13] on div "Publish" at bounding box center [715, 11] width 20 height 8
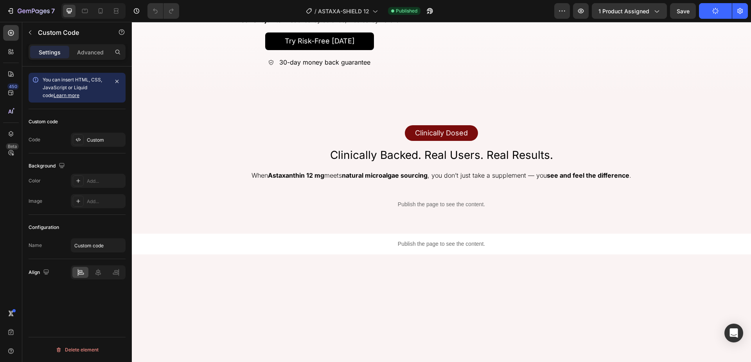
scroll to position [991, 0]
